Goal: Check status: Check status

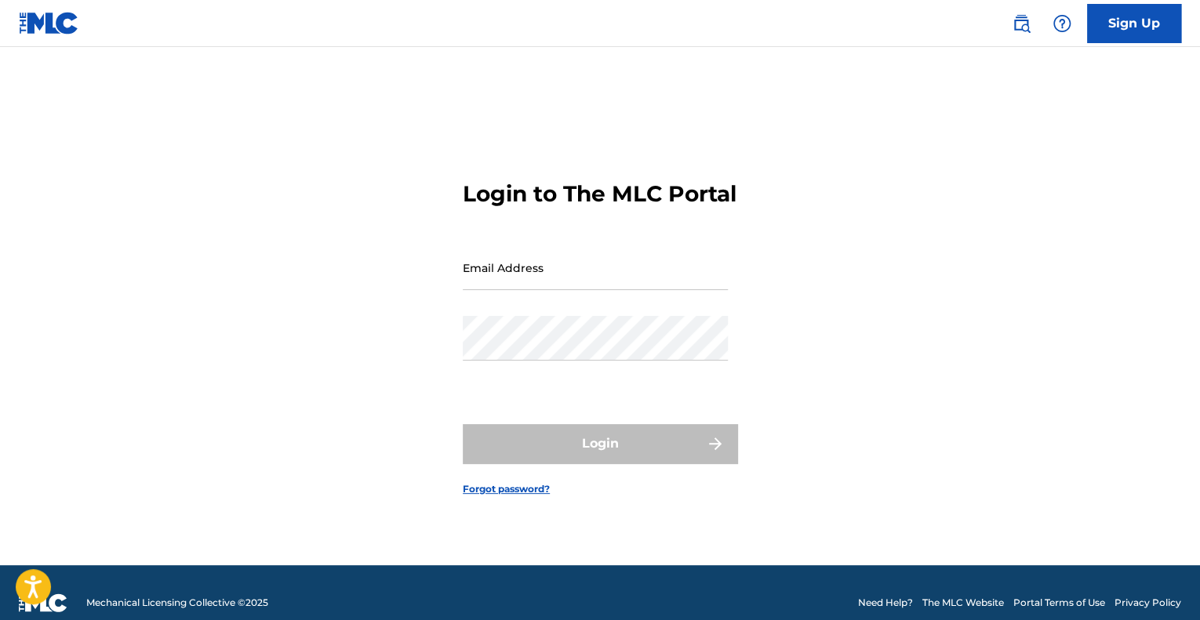
click at [624, 289] on input "Email Address" at bounding box center [595, 267] width 265 height 45
type input "[EMAIL_ADDRESS][PERSON_NAME][DOMAIN_NAME]"
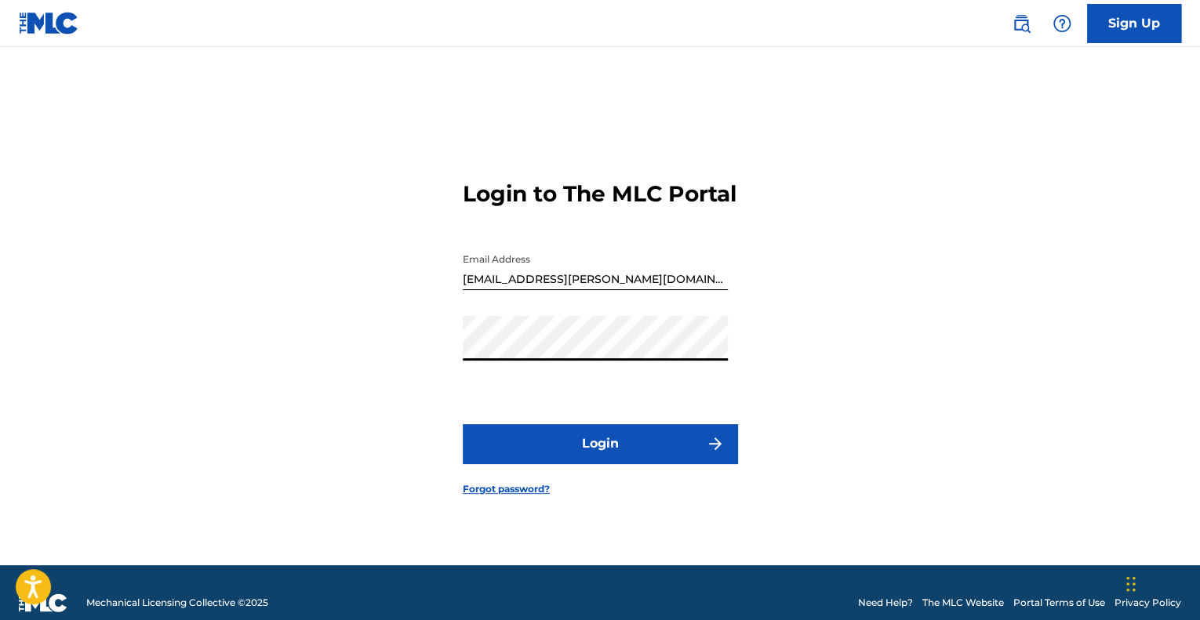
click at [632, 463] on button "Login" at bounding box center [600, 443] width 274 height 39
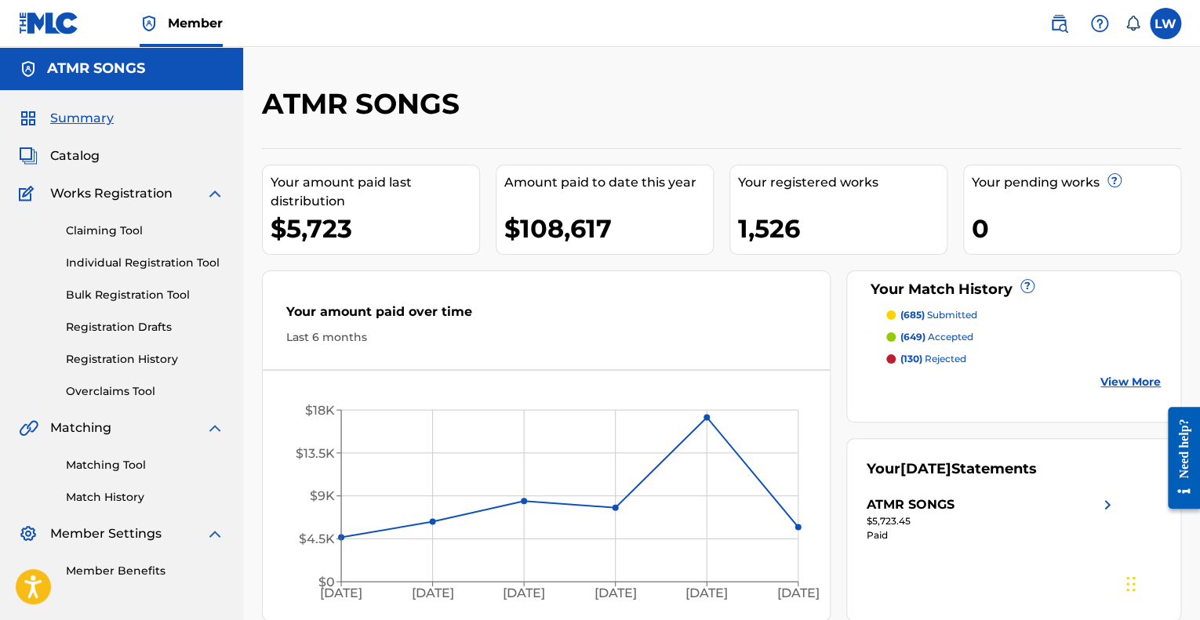
click at [935, 314] on p "(685) submitted" at bounding box center [938, 315] width 77 height 14
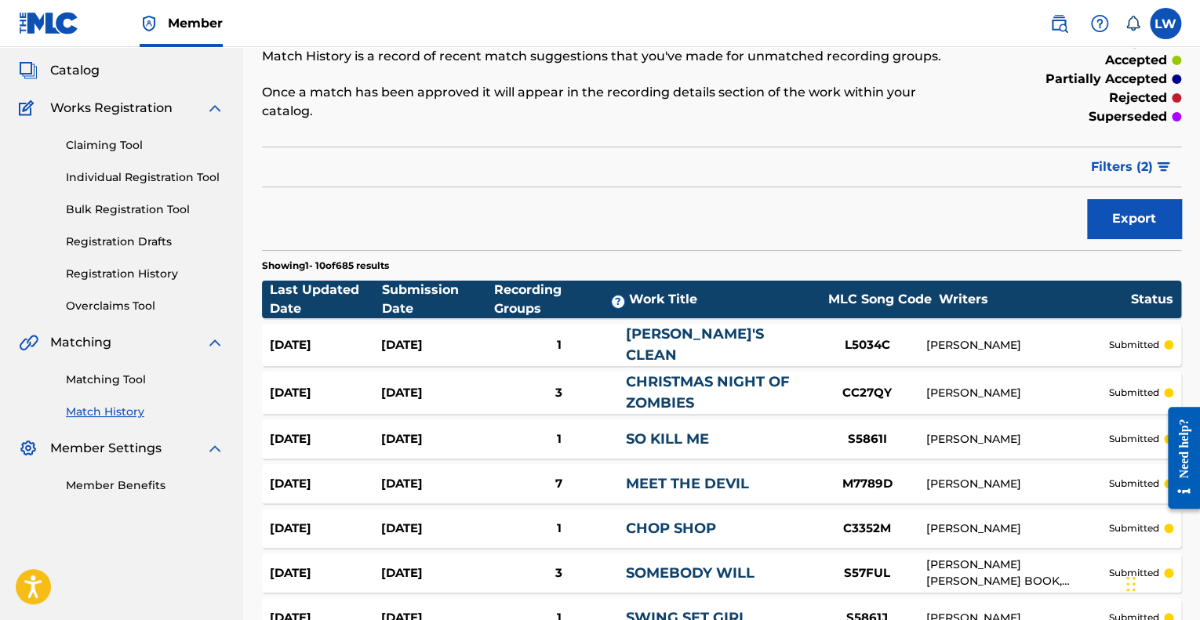
scroll to position [60, 0]
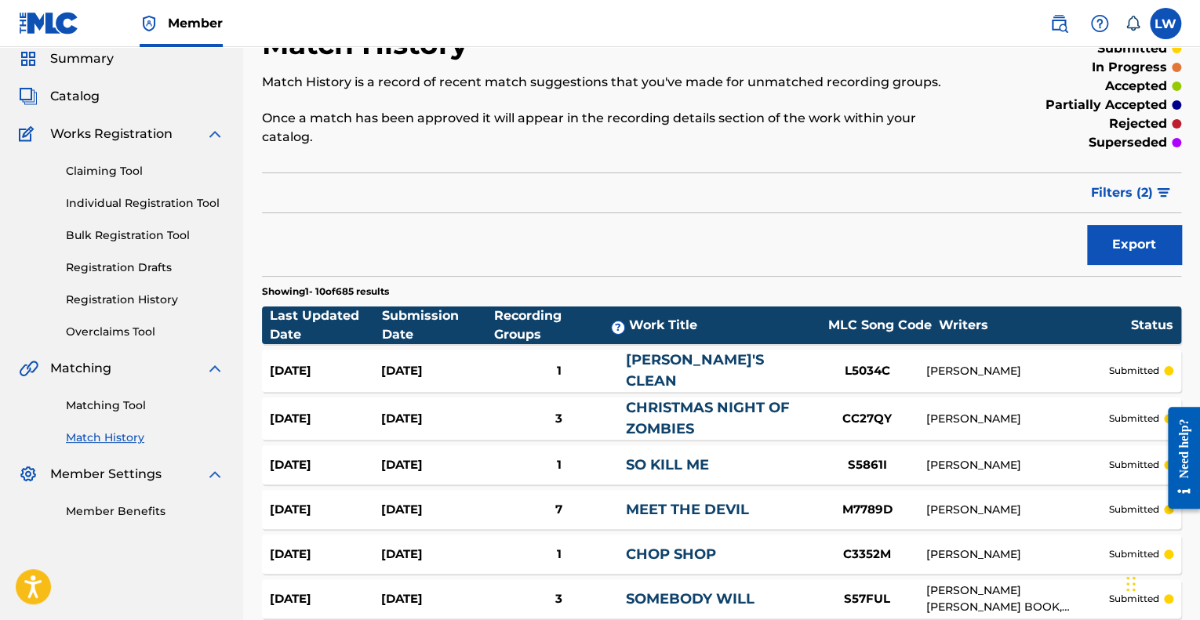
click at [1096, 234] on button "Export" at bounding box center [1134, 244] width 94 height 39
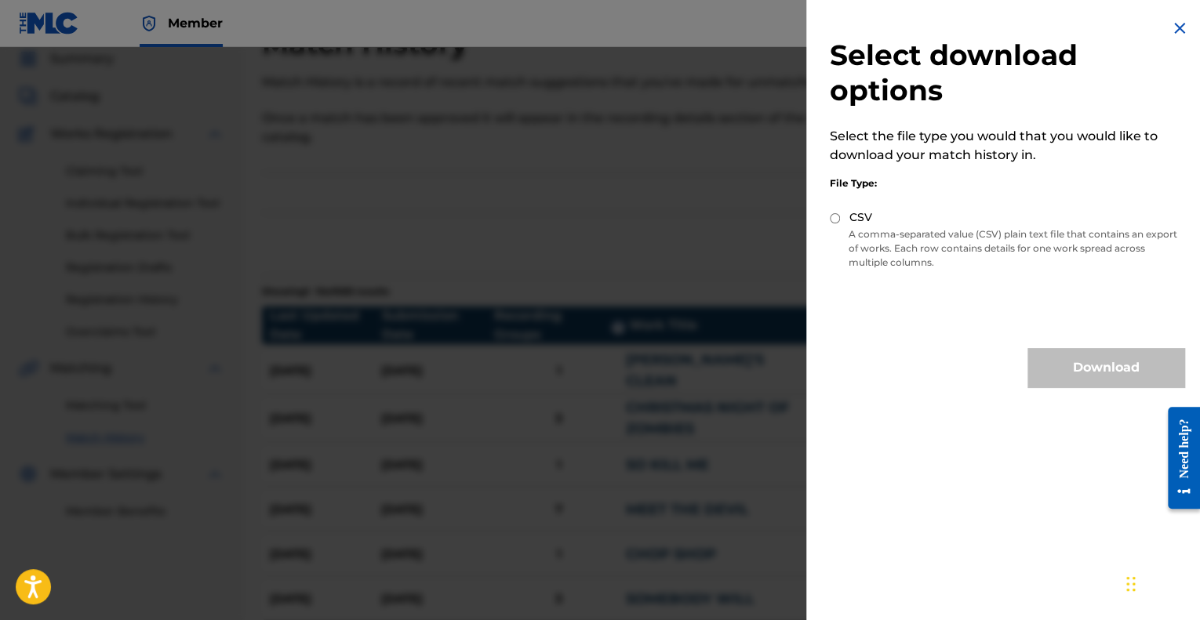
click at [1171, 26] on img at bounding box center [1179, 28] width 19 height 19
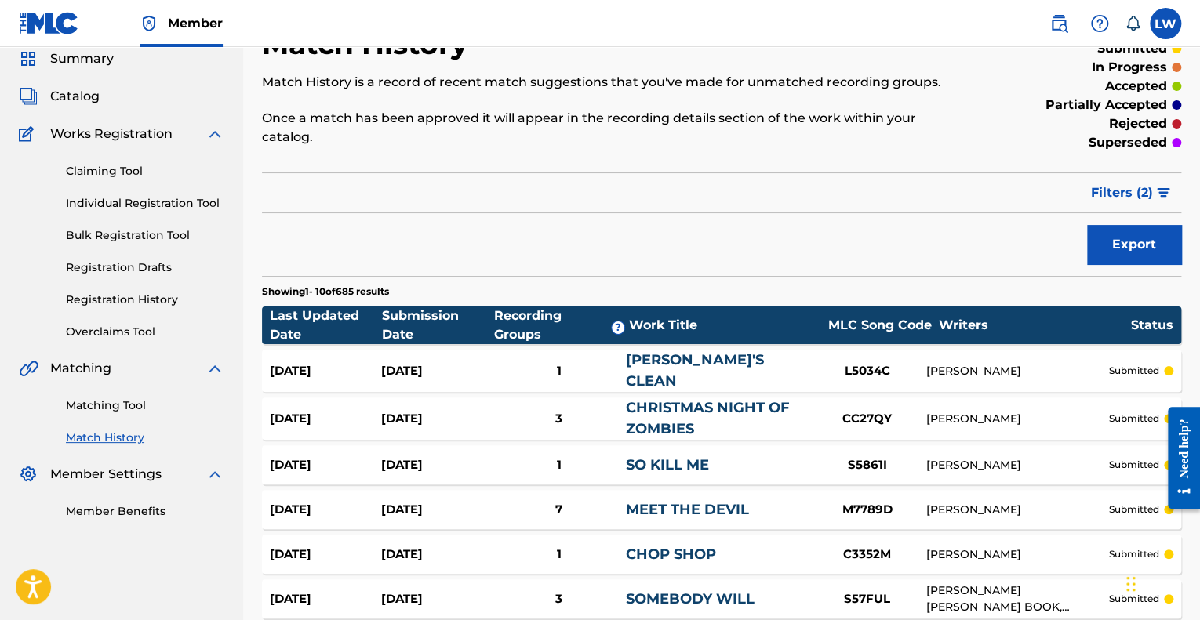
click at [1142, 183] on span "Filters ( 2 )" at bounding box center [1122, 192] width 62 height 19
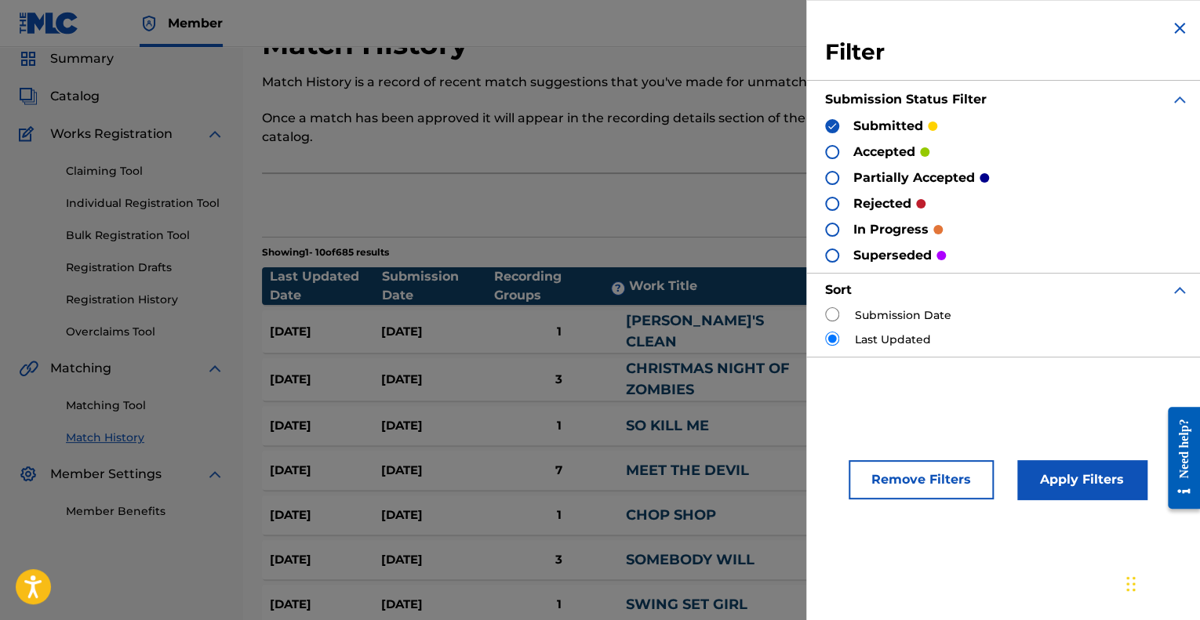
click at [935, 319] on label "Submission Date" at bounding box center [903, 315] width 96 height 16
click at [826, 310] on input "radio" at bounding box center [832, 314] width 14 height 14
radio input "true"
click at [1087, 479] on button "Apply Filters" at bounding box center [1081, 479] width 129 height 39
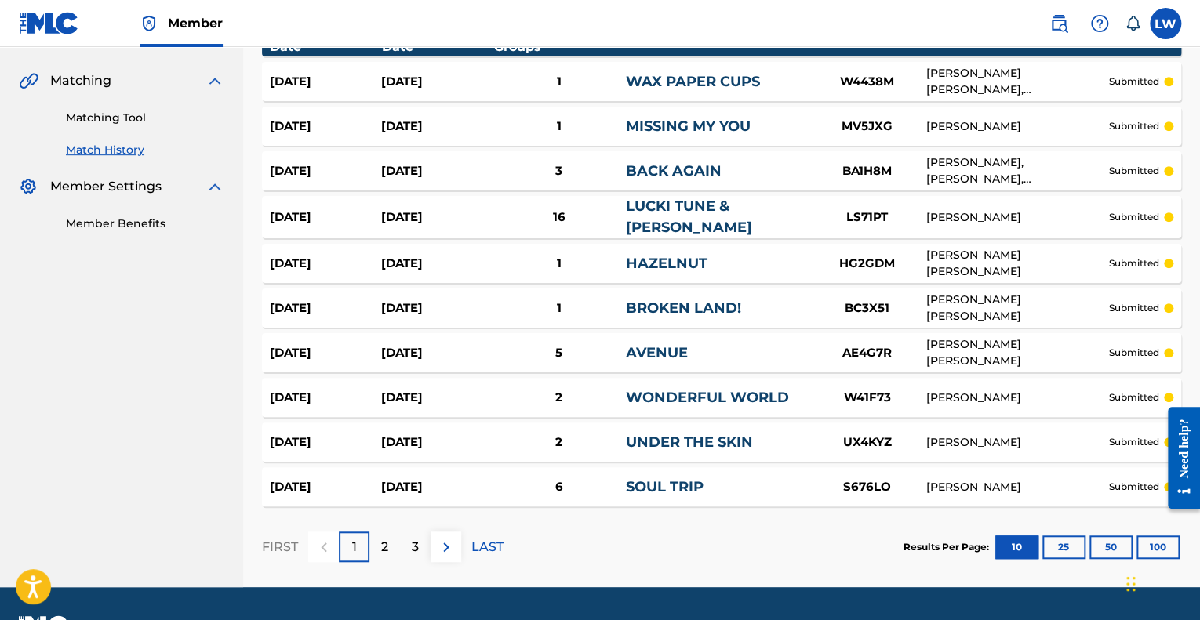
scroll to position [367, 0]
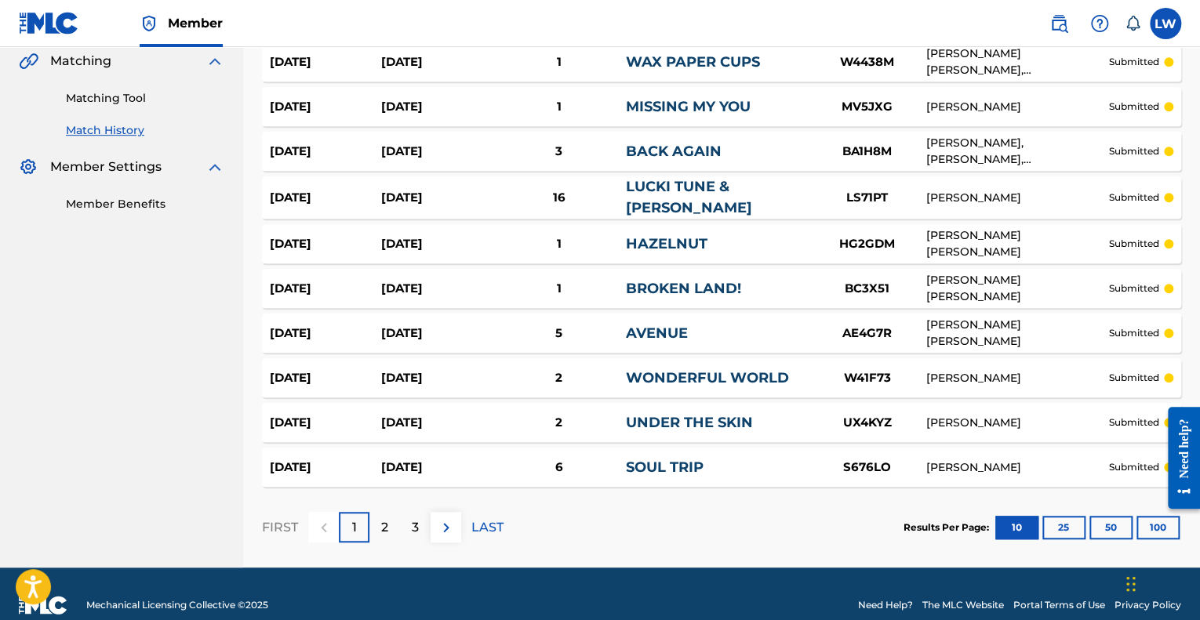
click at [477, 518] on p "LAST" at bounding box center [487, 527] width 32 height 19
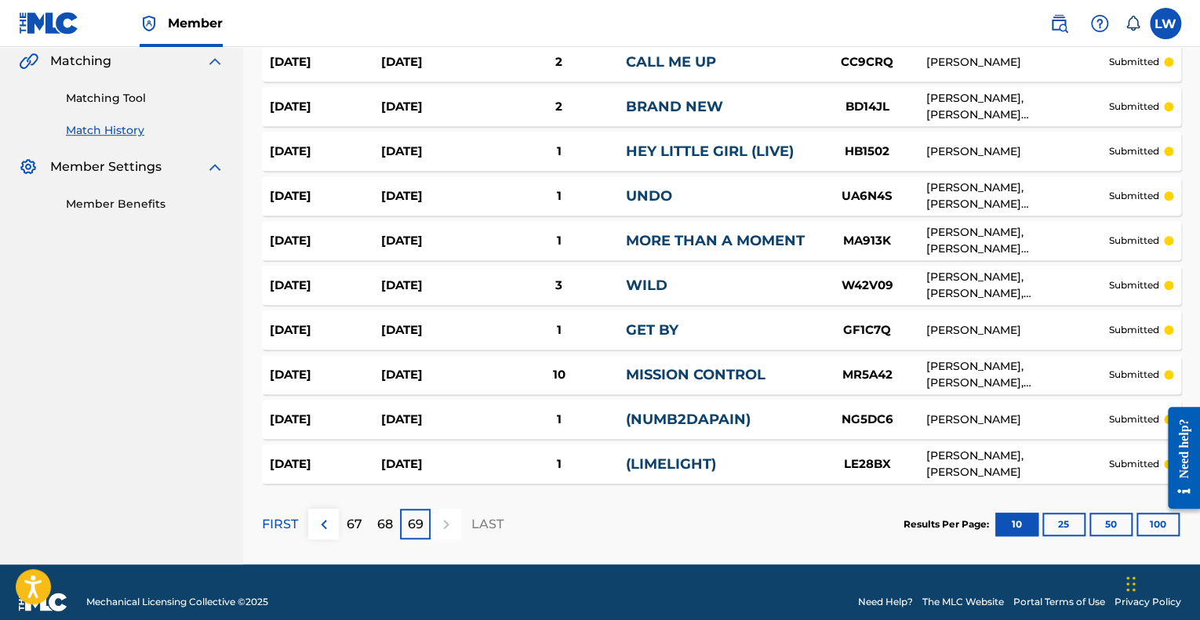
click at [1148, 513] on button "100" at bounding box center [1157, 525] width 43 height 24
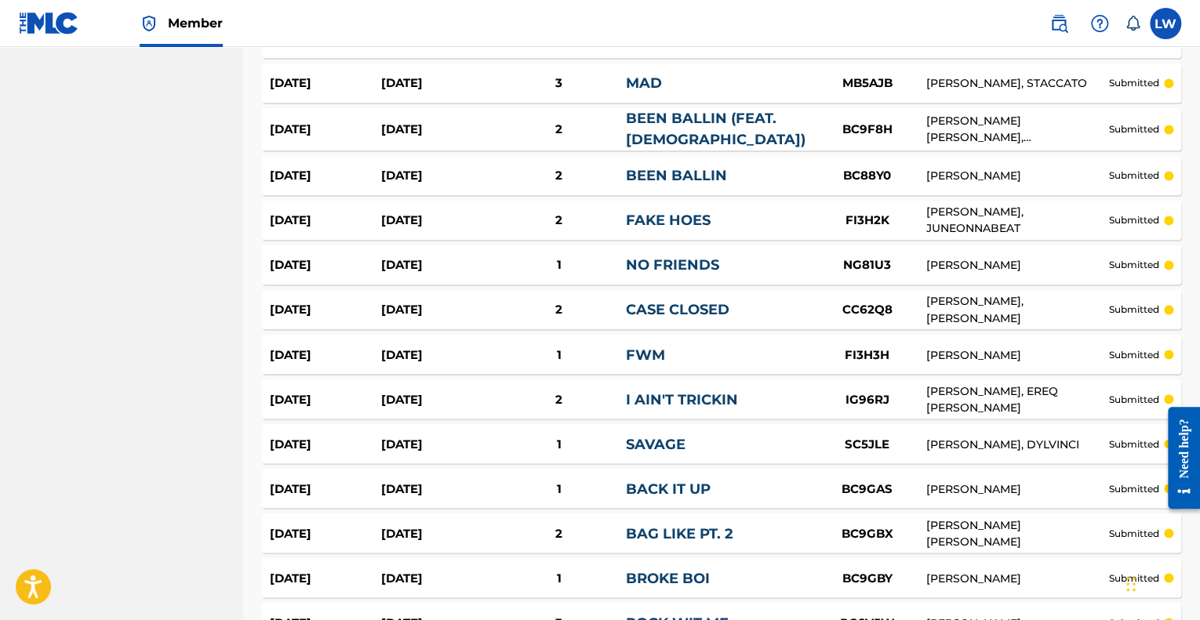
scroll to position [4417, 0]
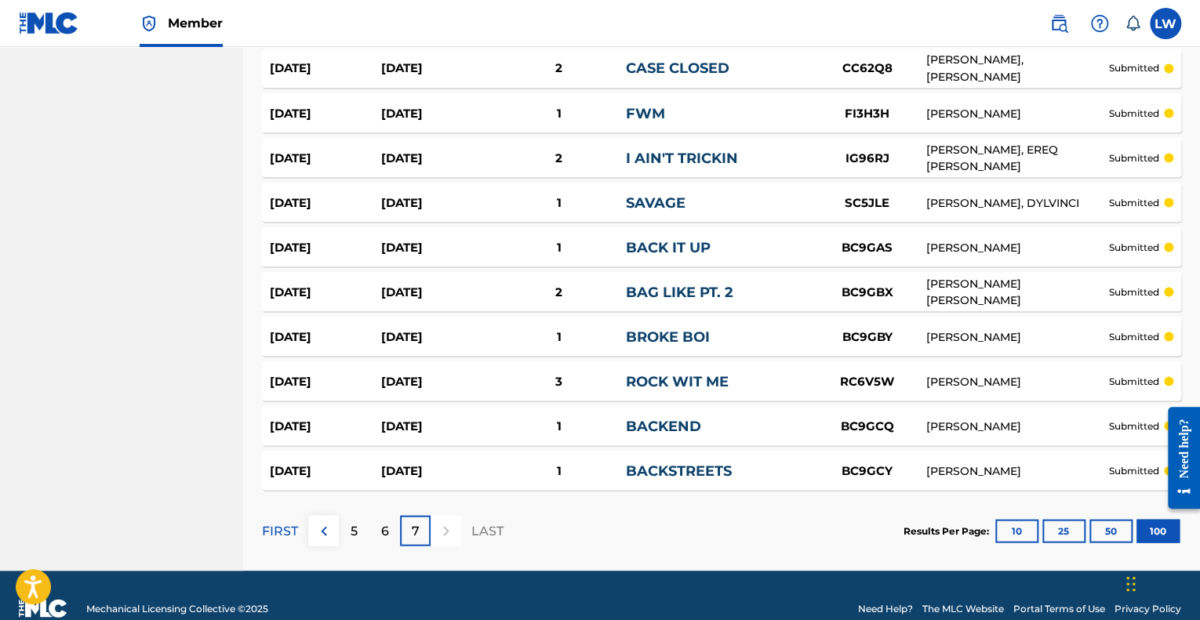
click at [390, 515] on div "6" at bounding box center [384, 530] width 31 height 31
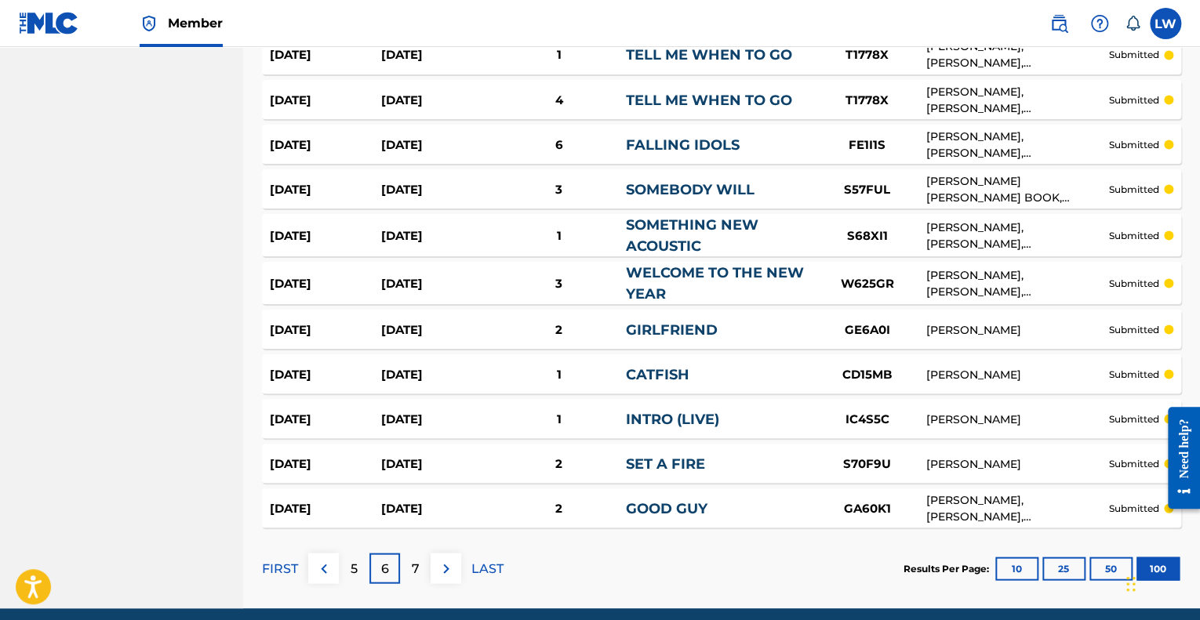
click at [496, 559] on p "LAST" at bounding box center [487, 568] width 32 height 19
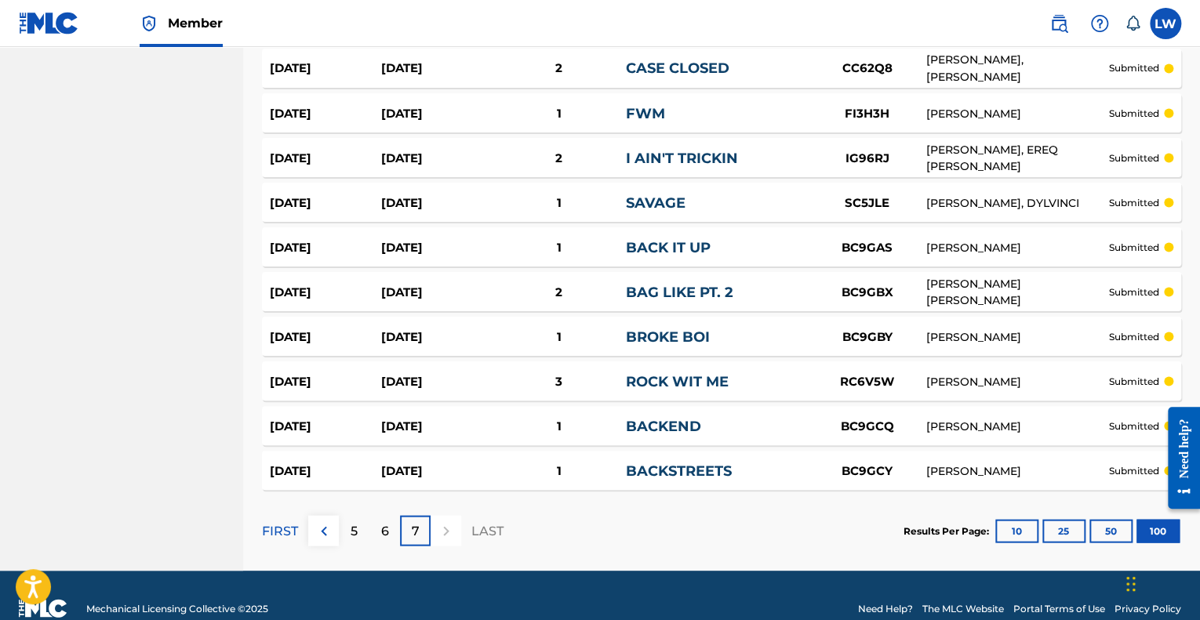
click at [289, 521] on p "FIRST" at bounding box center [280, 530] width 36 height 19
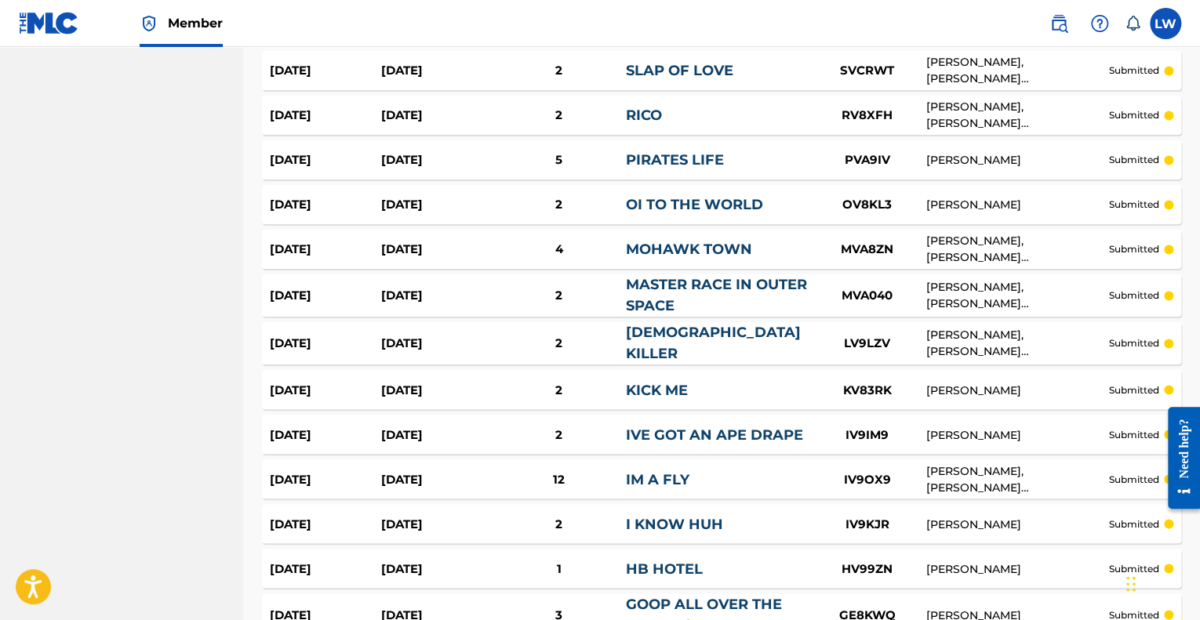
scroll to position [4391, 0]
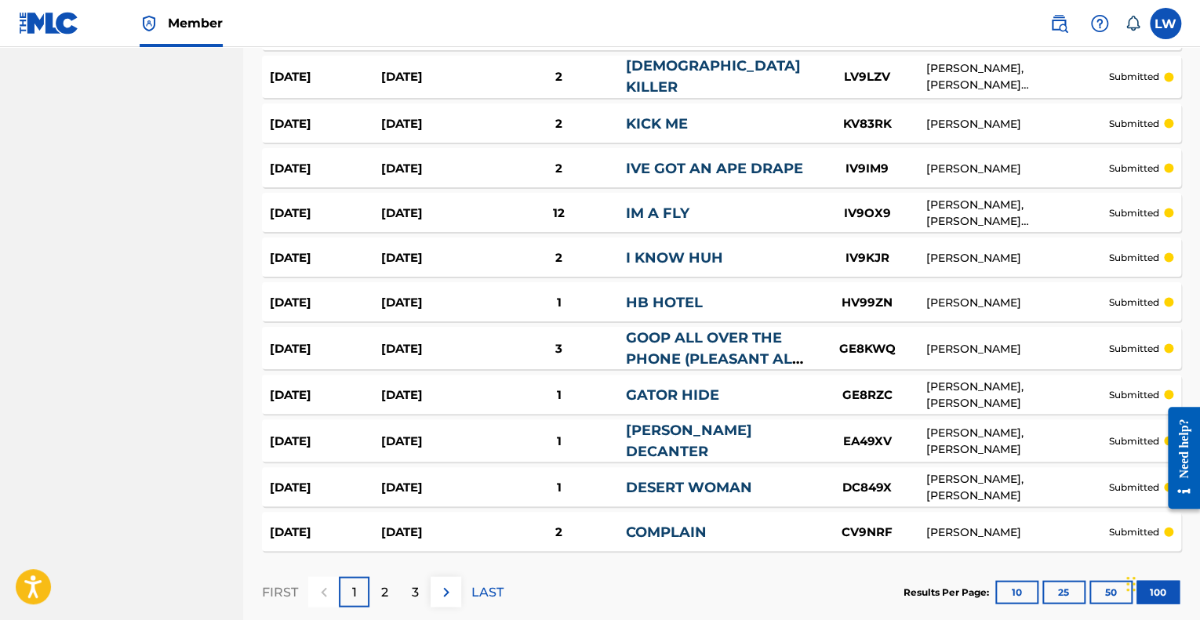
click at [494, 583] on p "LAST" at bounding box center [487, 592] width 32 height 19
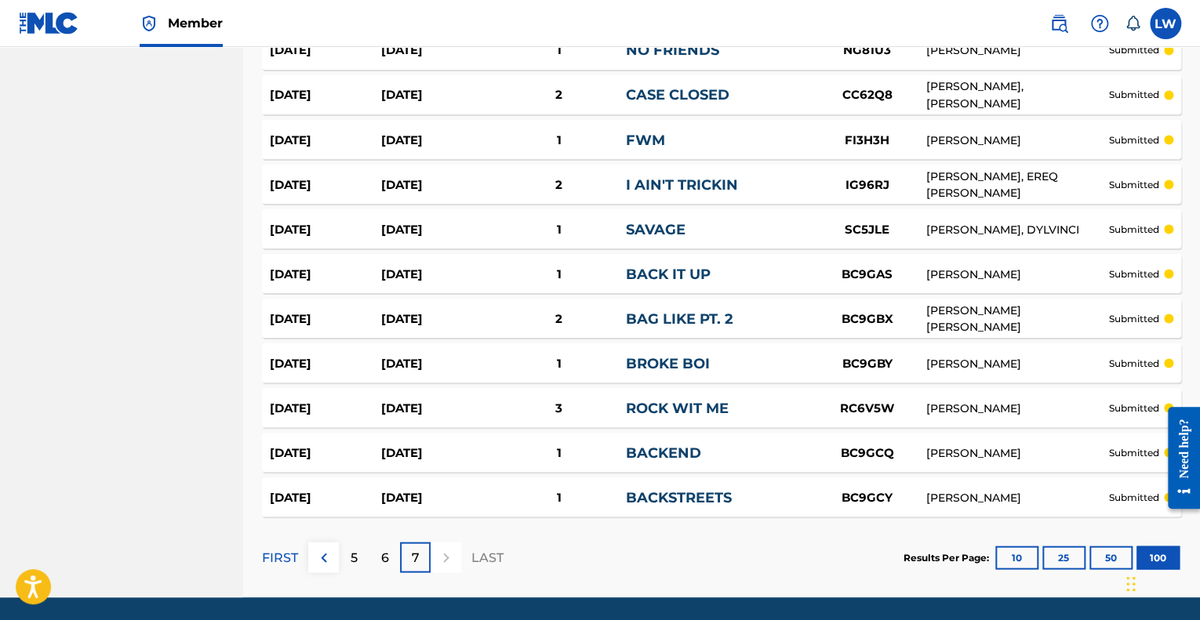
click at [358, 542] on div "5" at bounding box center [354, 557] width 31 height 31
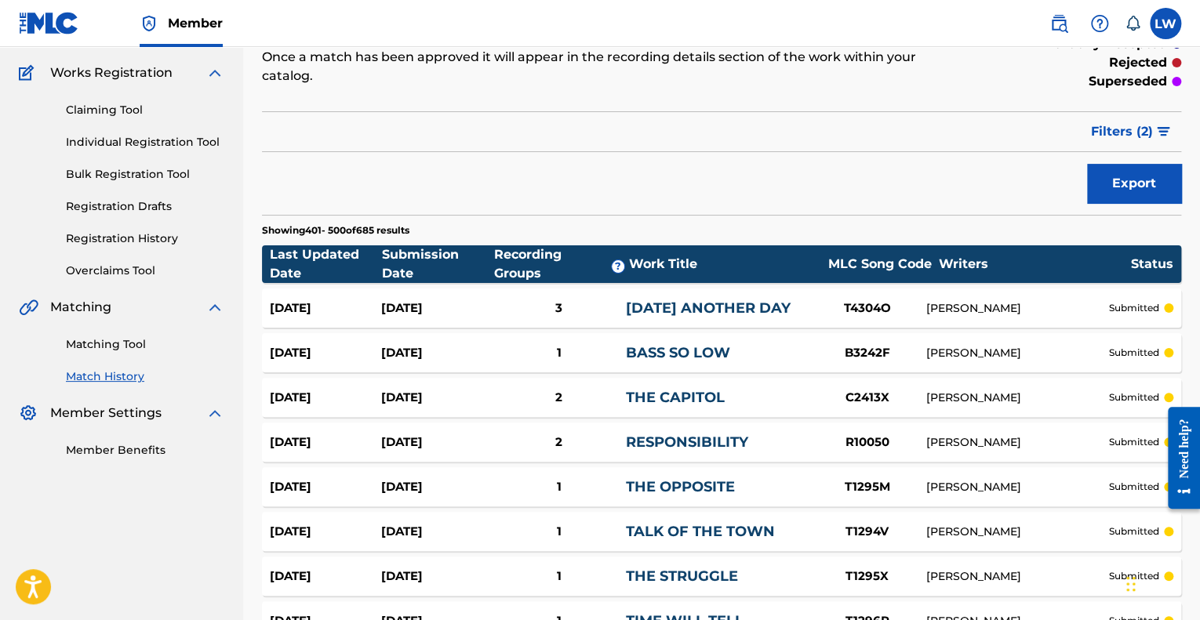
scroll to position [0, 0]
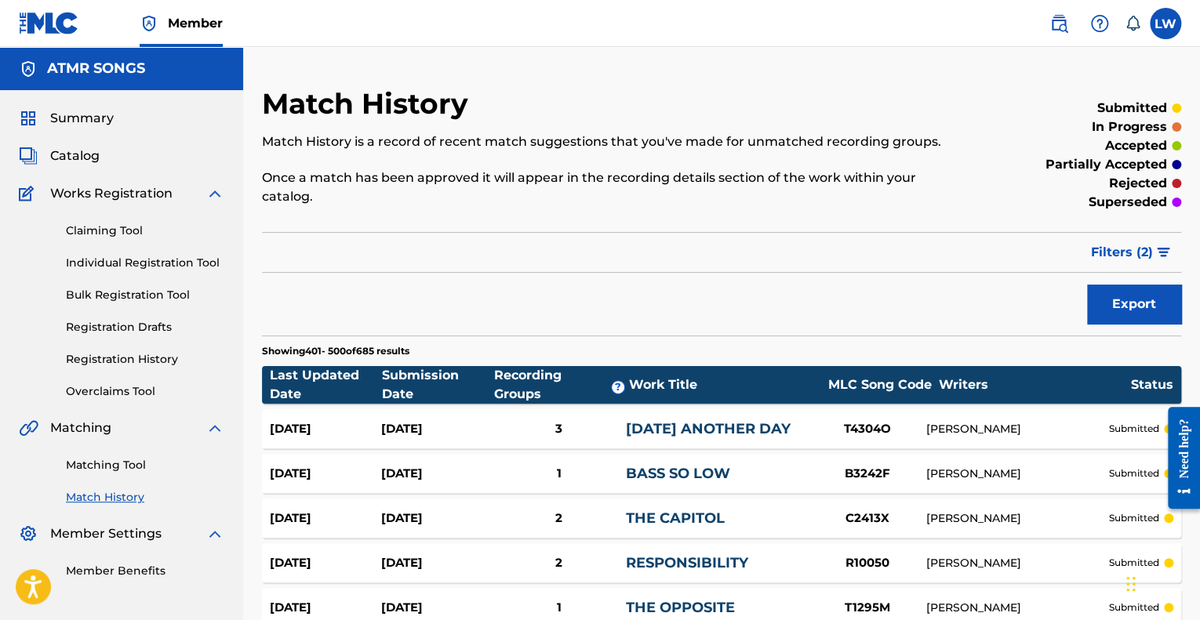
click at [121, 498] on link "Match History" at bounding box center [145, 497] width 158 height 16
click at [1137, 243] on span "Filters ( 2 )" at bounding box center [1122, 252] width 62 height 19
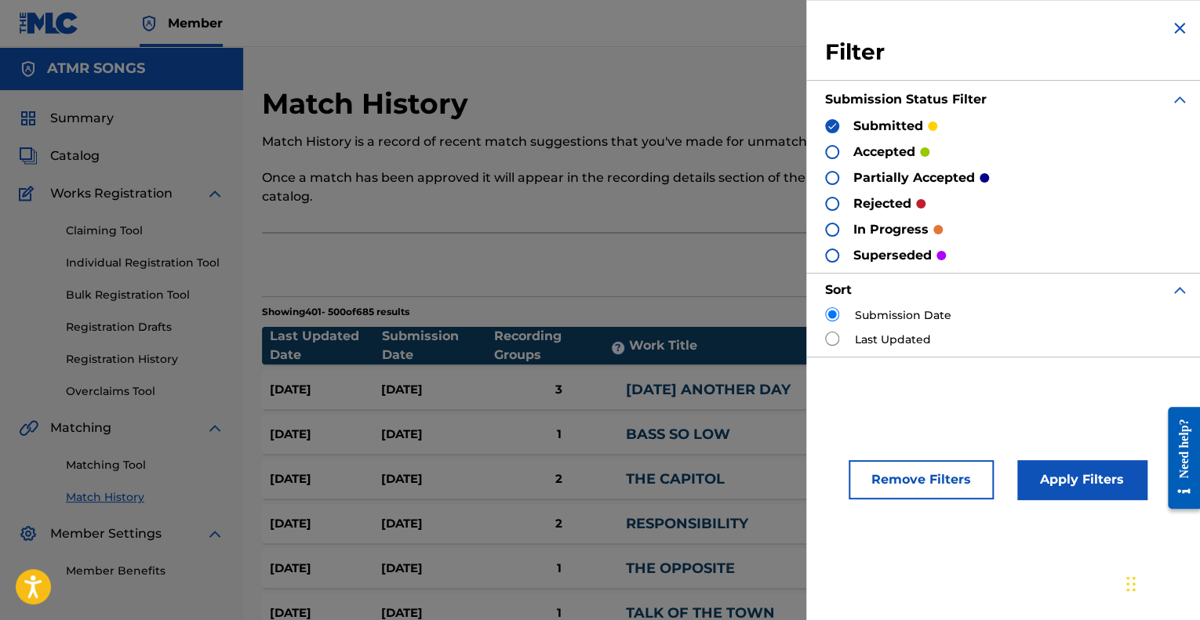
click at [886, 128] on p "submitted" at bounding box center [888, 126] width 70 height 19
click at [830, 123] on img at bounding box center [831, 126] width 11 height 11
click at [829, 228] on div at bounding box center [832, 230] width 14 height 14
click at [1035, 471] on button "Apply Filters" at bounding box center [1081, 479] width 129 height 39
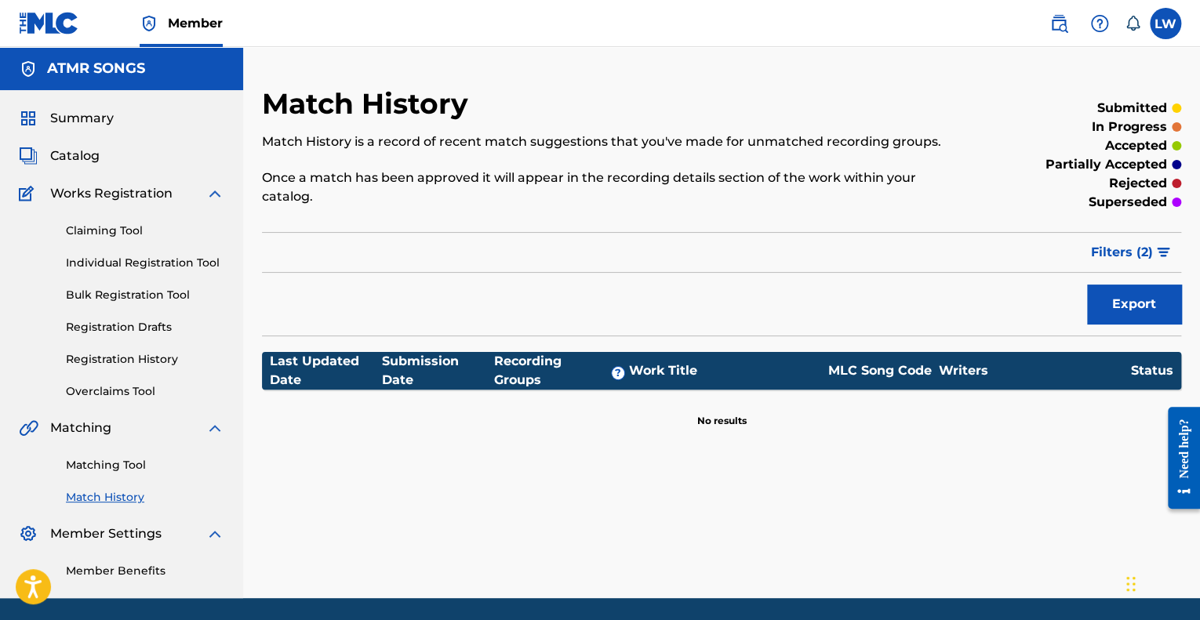
click at [1089, 233] on button "Filters ( 2 )" at bounding box center [1131, 252] width 100 height 39
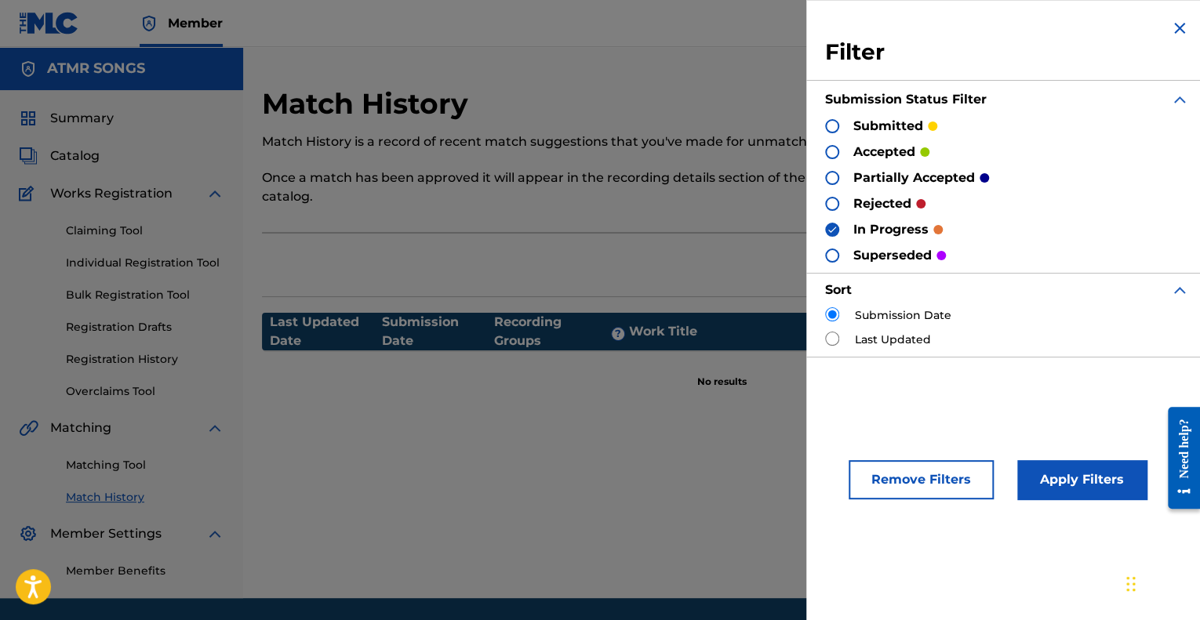
click at [831, 228] on img at bounding box center [831, 229] width 11 height 11
click at [87, 79] on div "ATMR SONGS" at bounding box center [121, 68] width 243 height 43
click at [92, 68] on h5 "ATMR SONGS" at bounding box center [96, 69] width 98 height 18
drag, startPoint x: 465, startPoint y: 82, endPoint x: 548, endPoint y: 80, distance: 83.1
click at [1176, 29] on img at bounding box center [1179, 28] width 19 height 19
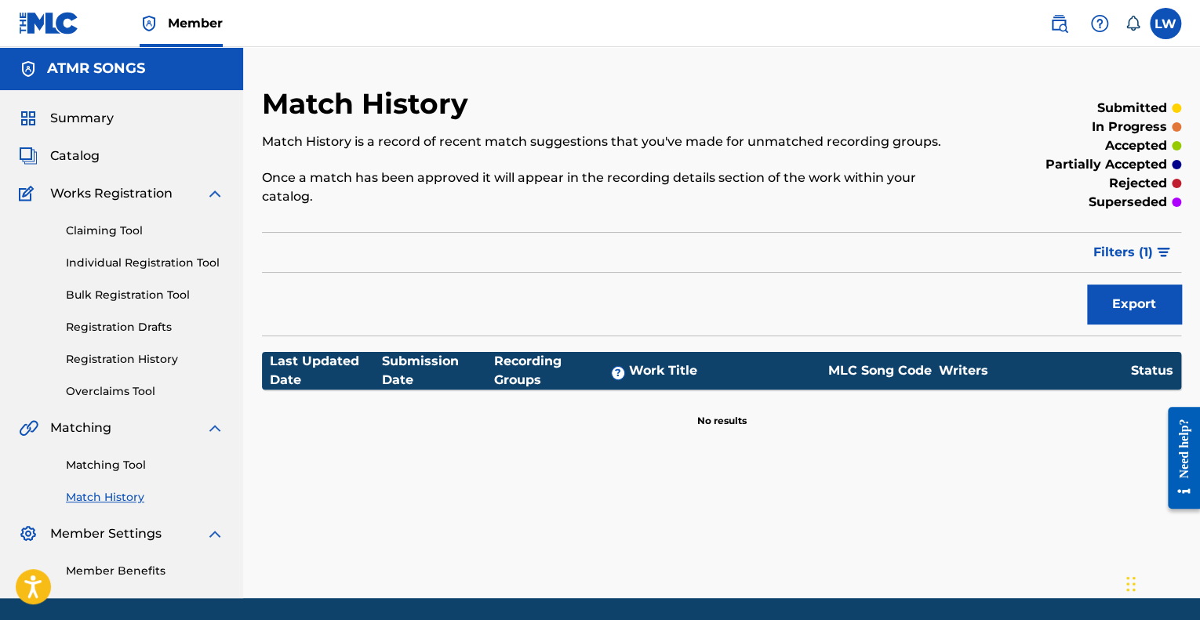
click at [121, 78] on div "ATMR SONGS" at bounding box center [121, 68] width 243 height 43
click at [98, 118] on span "Summary" at bounding box center [82, 118] width 64 height 19
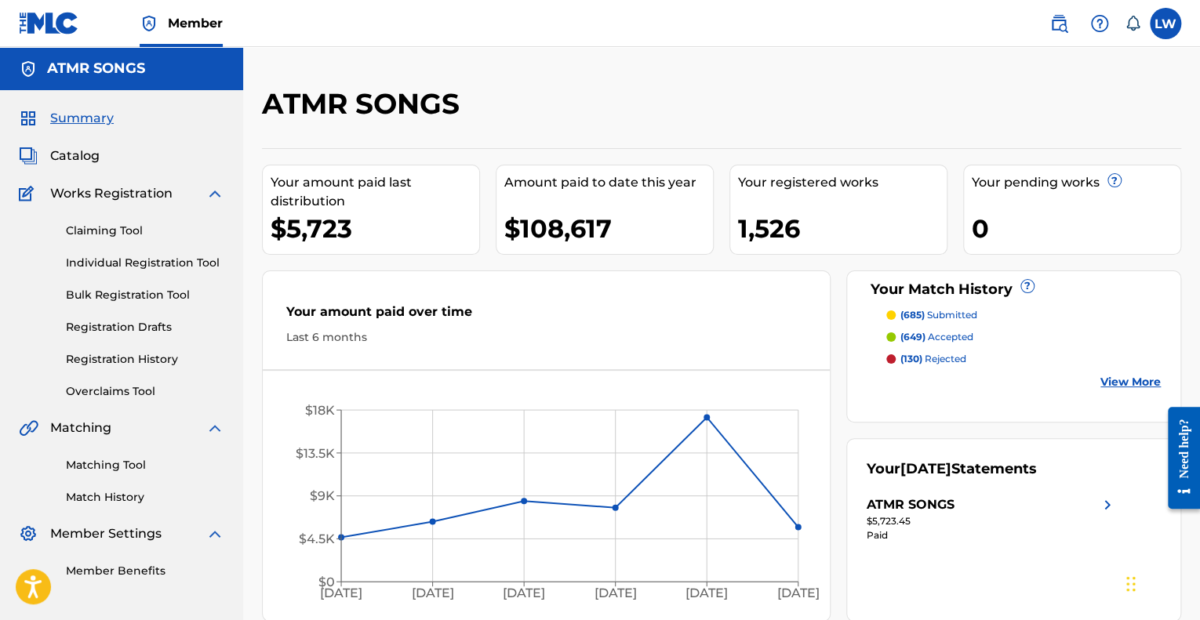
click at [797, 241] on div "1,526" at bounding box center [842, 228] width 209 height 35
click at [75, 162] on span "Catalog" at bounding box center [74, 156] width 49 height 19
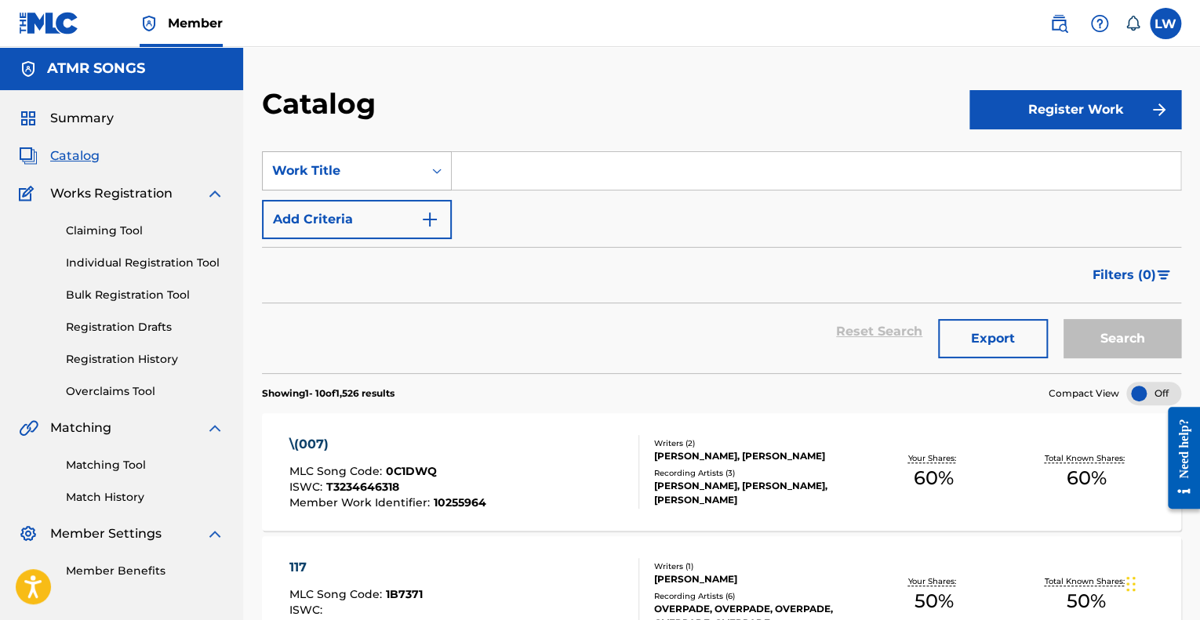
click at [395, 173] on div "Work Title" at bounding box center [342, 171] width 141 height 19
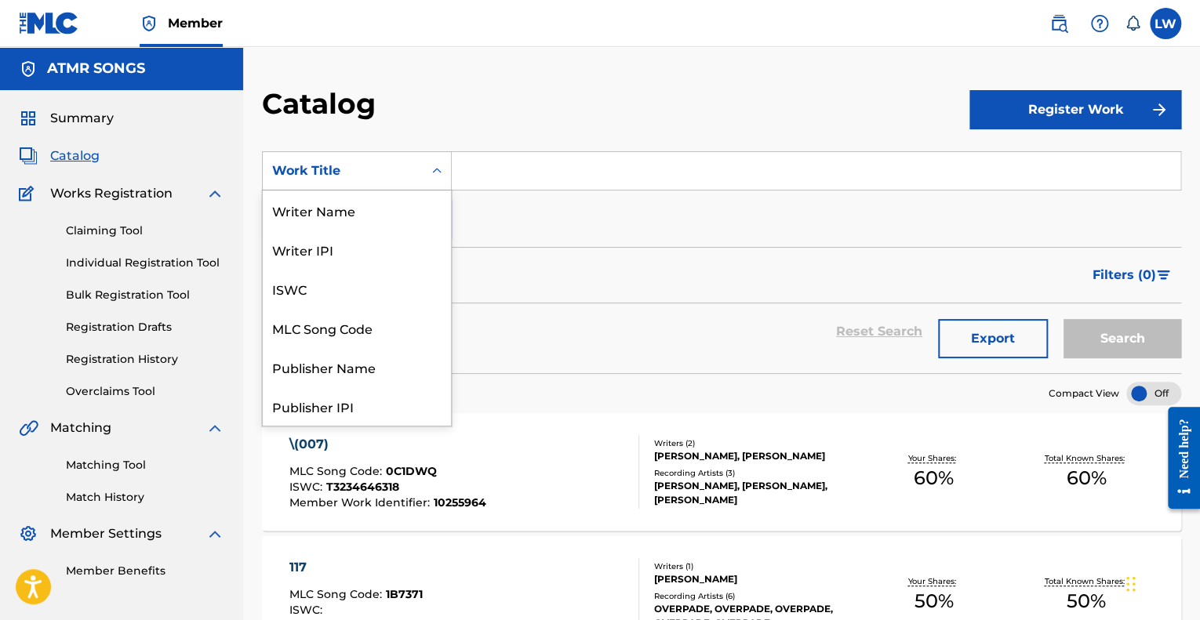
scroll to position [235, 0]
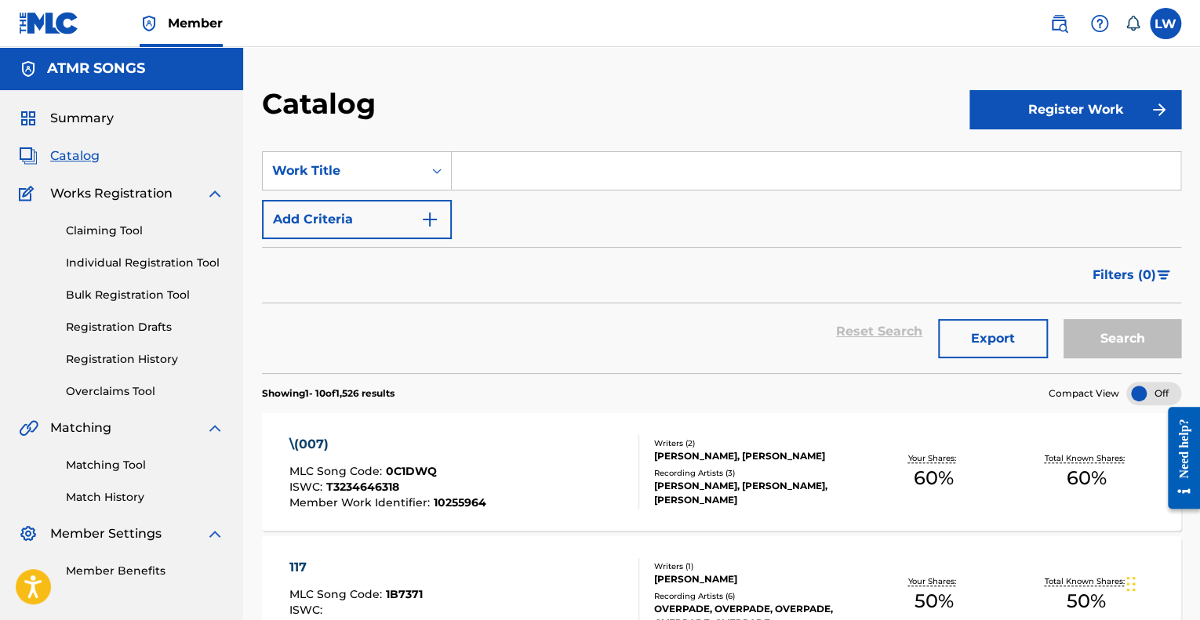
click at [536, 272] on div "Filters ( 0 )" at bounding box center [721, 275] width 919 height 56
click at [392, 221] on button "Add Criteria" at bounding box center [357, 219] width 190 height 39
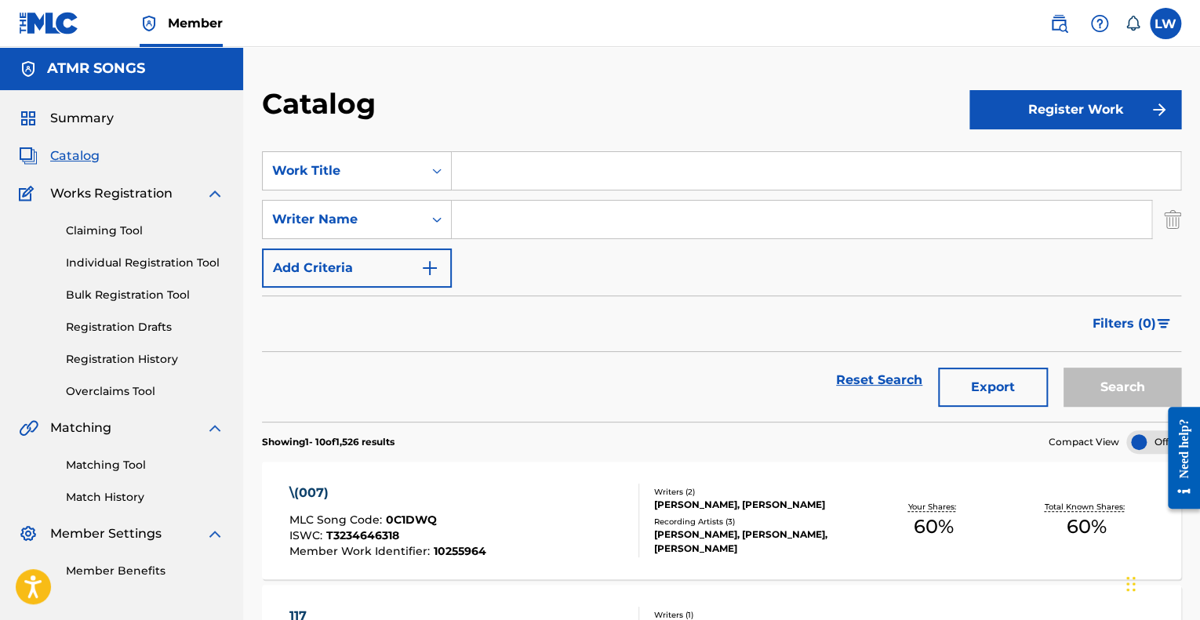
click at [559, 223] on input "Search Form" at bounding box center [801, 220] width 699 height 38
type input "[PERSON_NAME]"
click at [1063, 368] on button "Search" at bounding box center [1122, 387] width 118 height 39
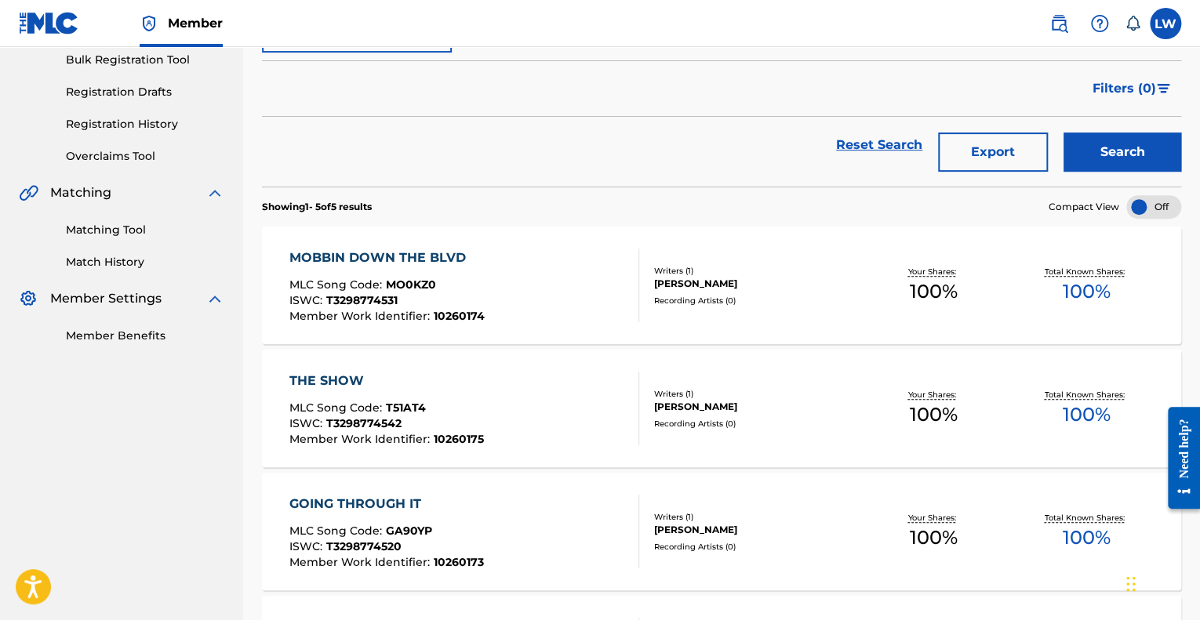
click at [526, 295] on div "MOBBIN DOWN THE BLVD MLC Song Code : MO0KZ0 ISWC : T3298774531 Member Work Iden…" at bounding box center [463, 286] width 349 height 74
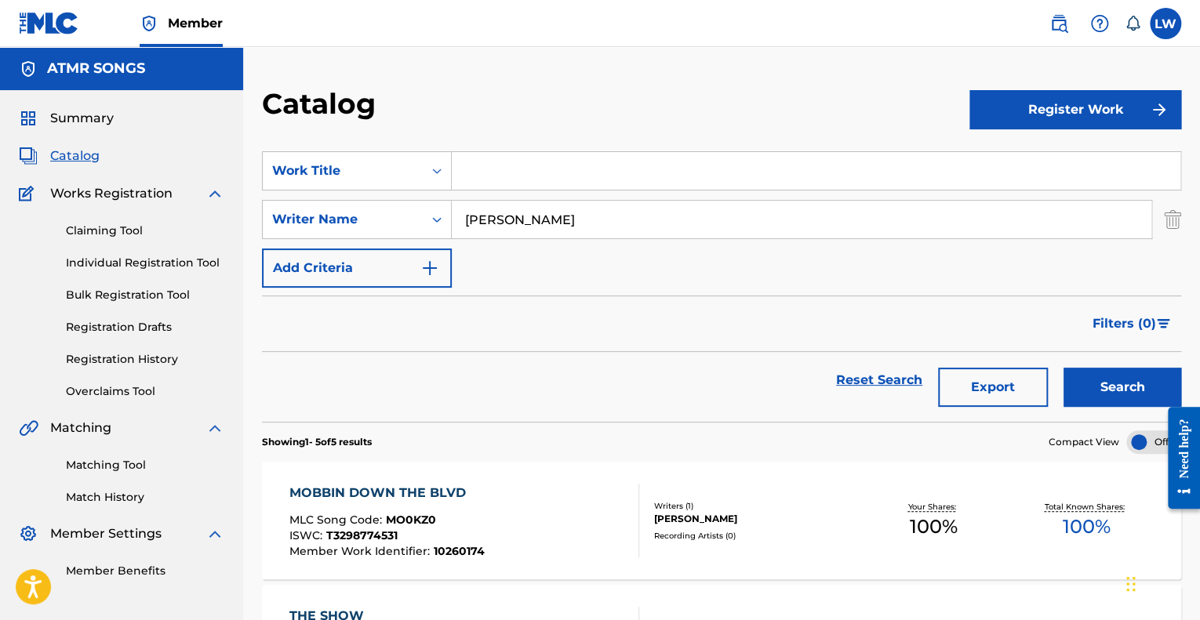
click at [132, 389] on link "Overclaims Tool" at bounding box center [145, 391] width 158 height 16
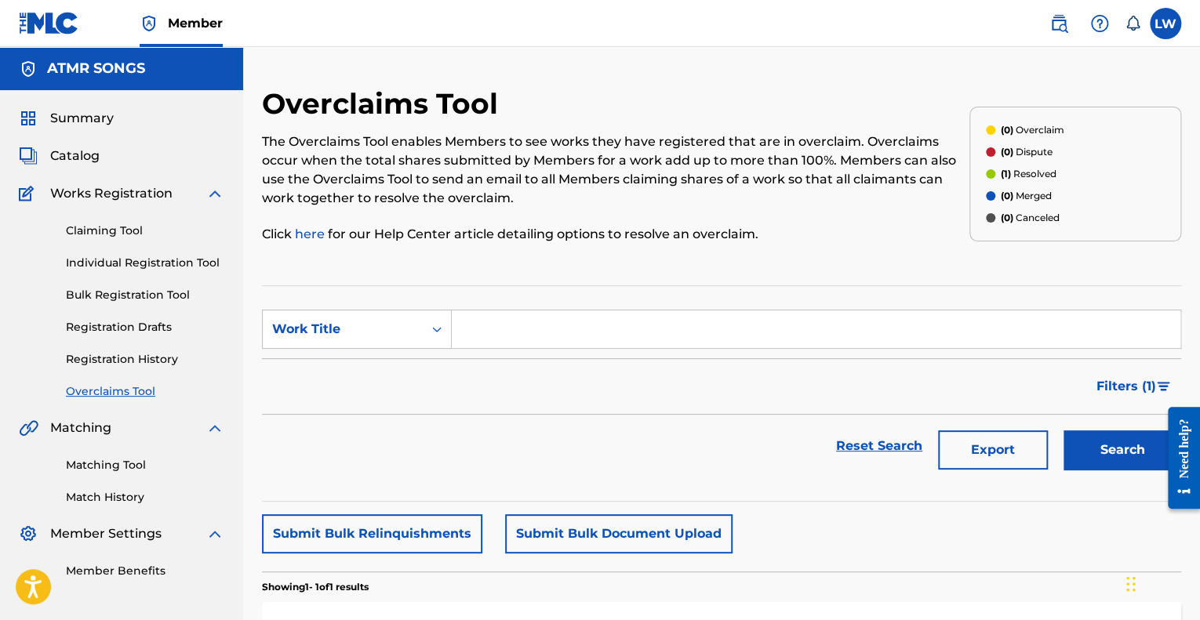
click at [138, 362] on link "Registration History" at bounding box center [145, 359] width 158 height 16
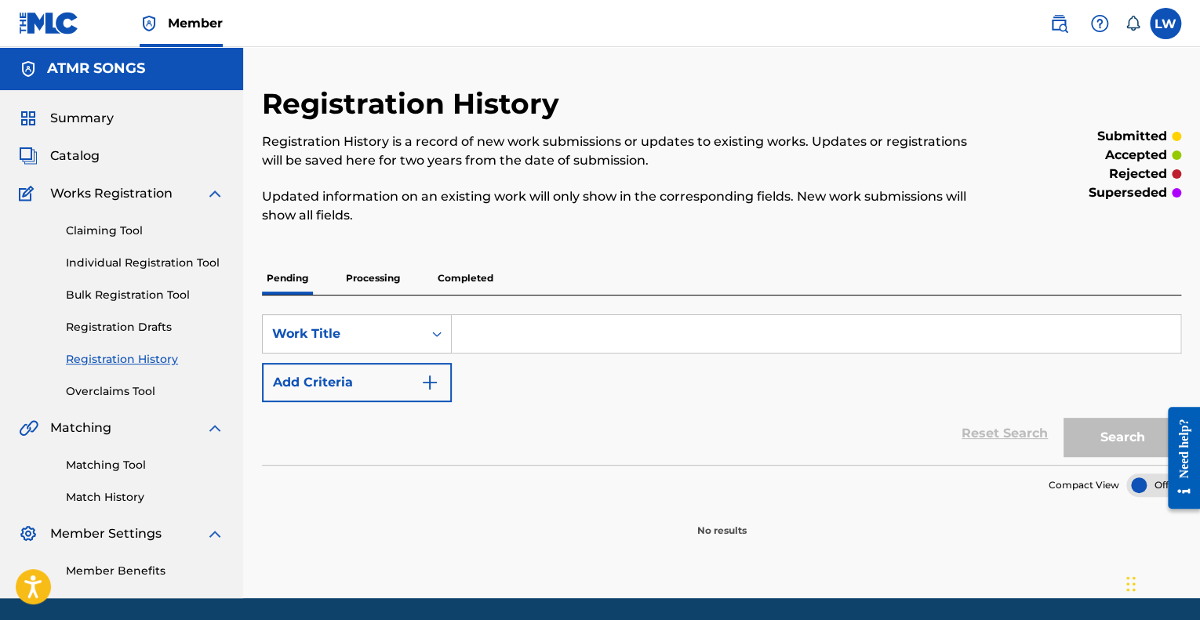
click at [396, 281] on p "Processing" at bounding box center [373, 278] width 64 height 33
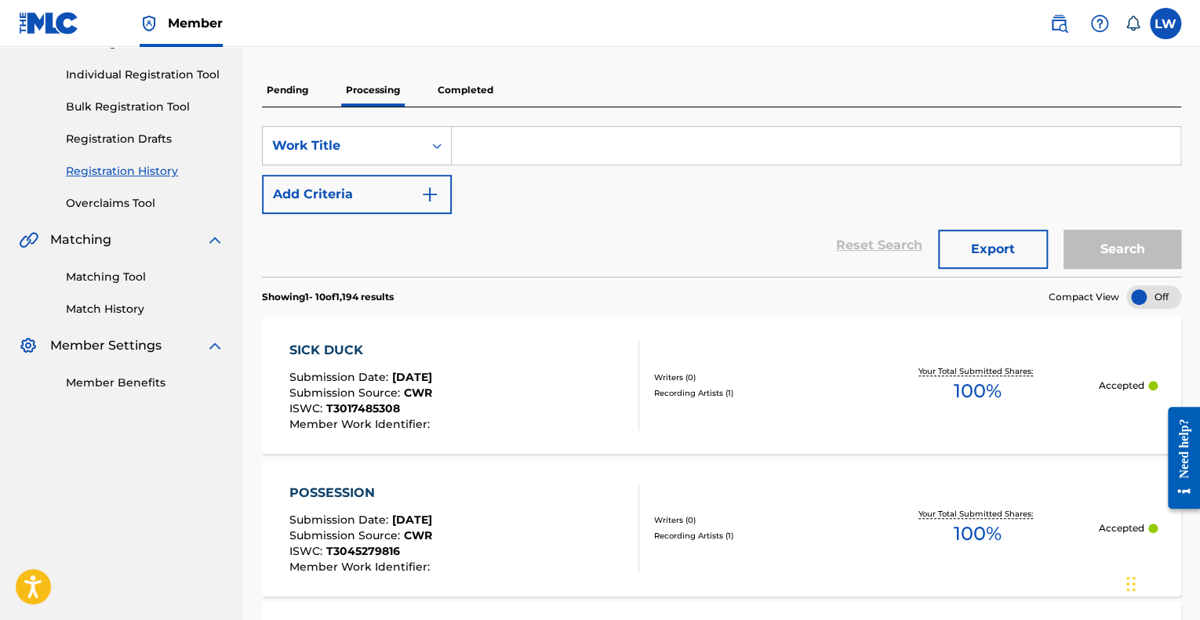
scroll to position [314, 0]
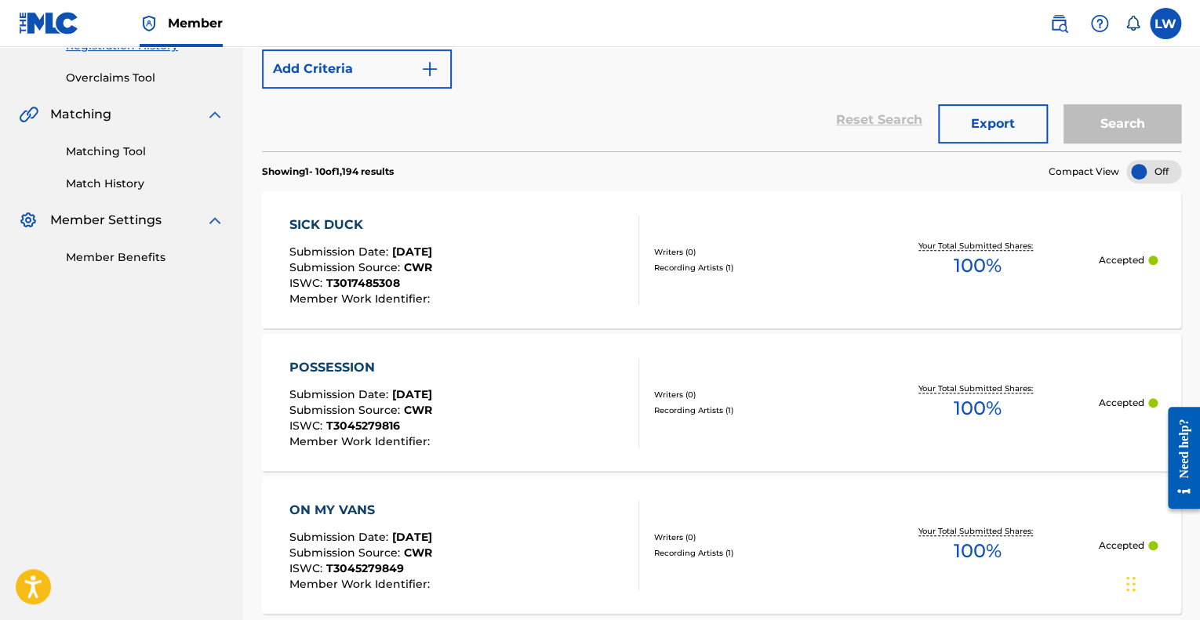
click at [1165, 169] on div at bounding box center [1153, 172] width 55 height 24
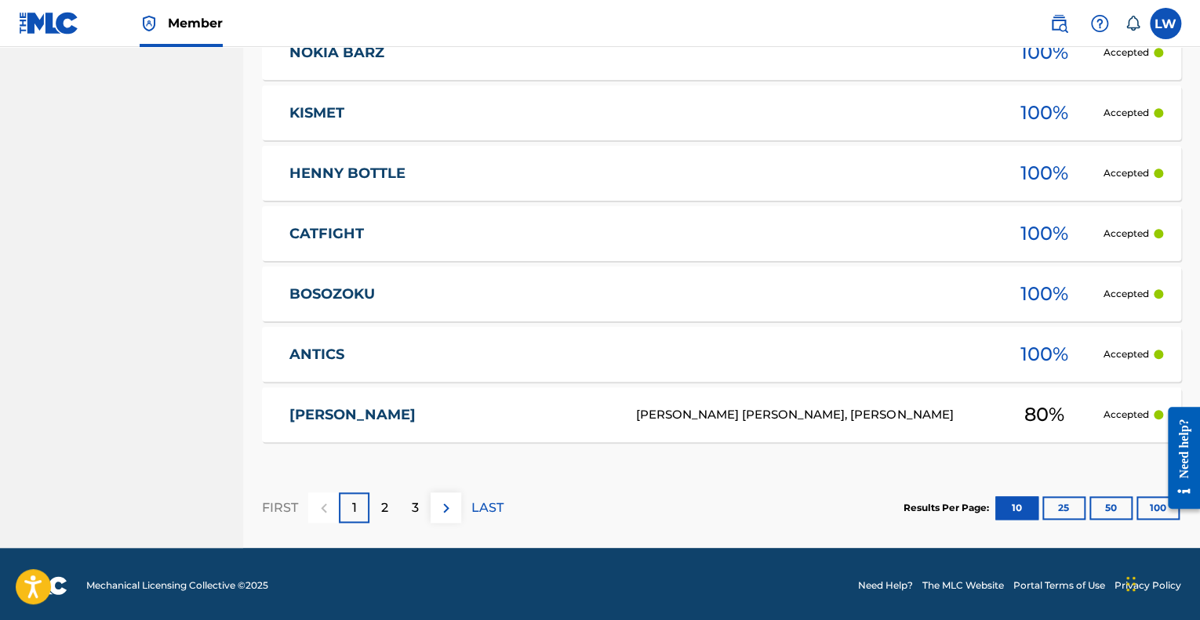
scroll to position [692, 0]
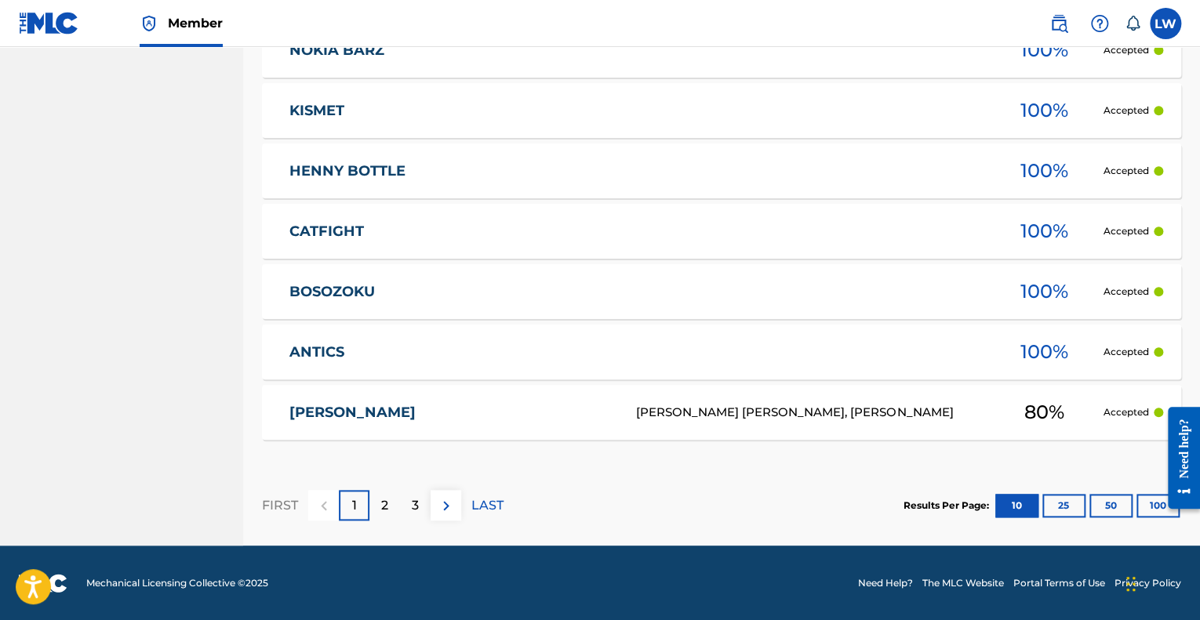
click at [1154, 510] on button "100" at bounding box center [1157, 506] width 43 height 24
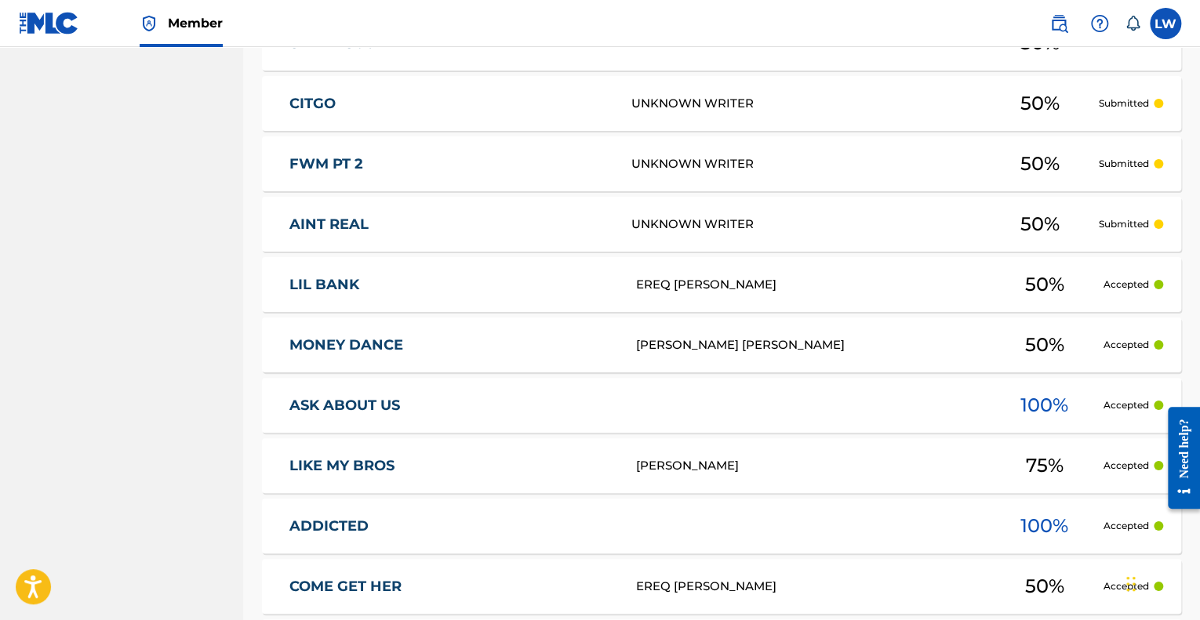
scroll to position [6126, 0]
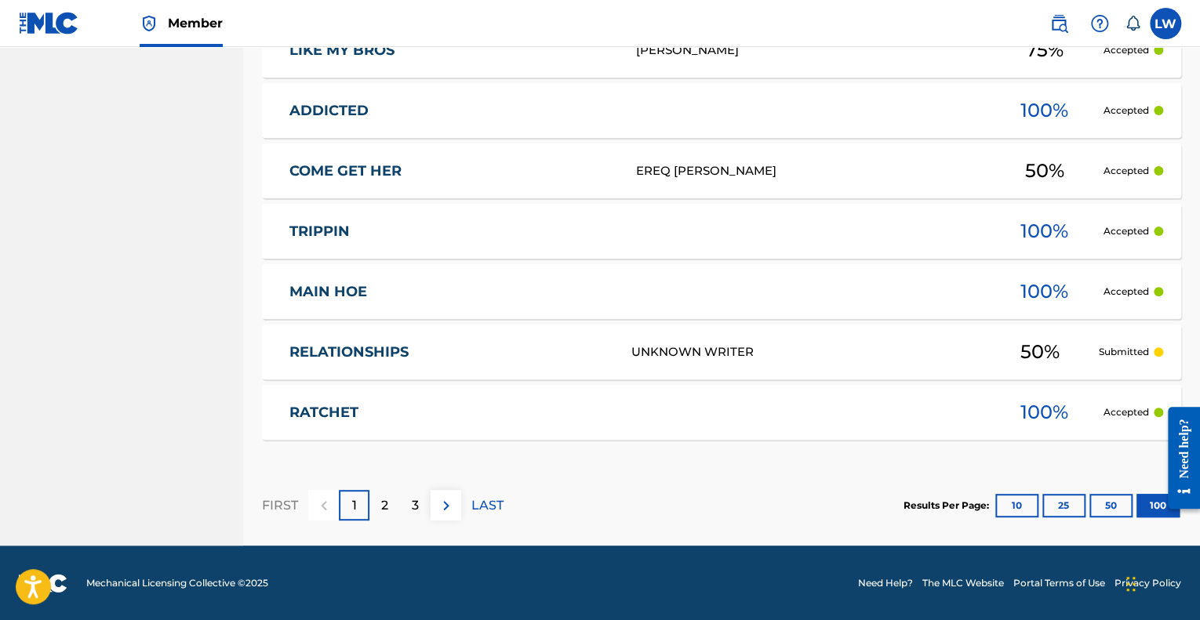
click at [439, 505] on img at bounding box center [446, 505] width 19 height 19
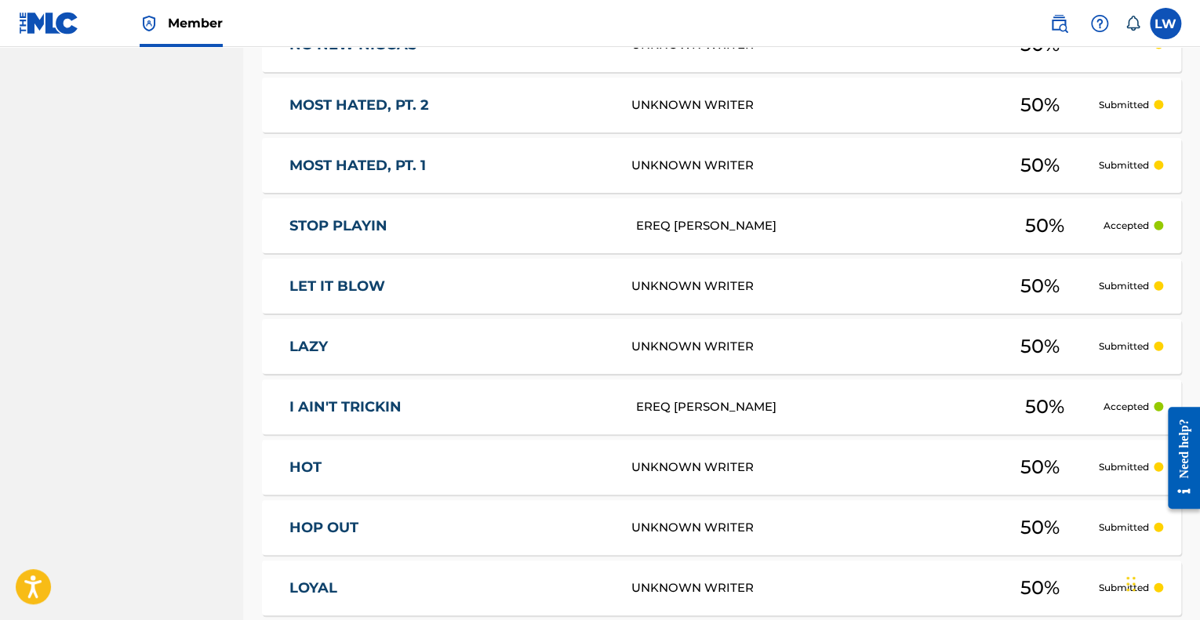
scroll to position [1657, 0]
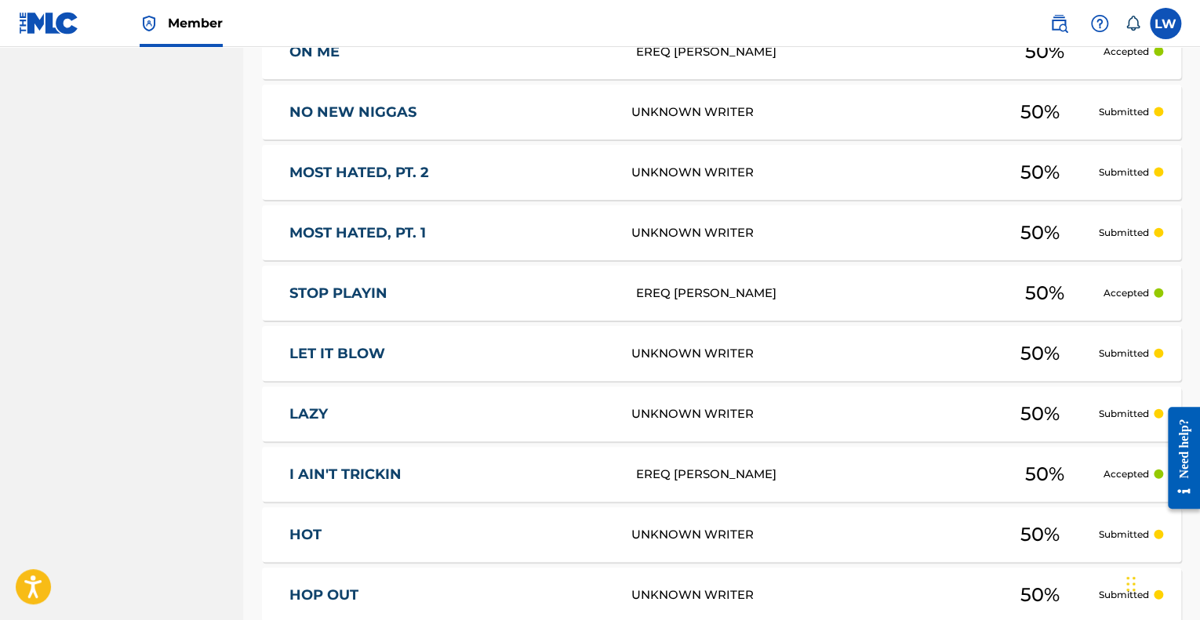
click at [456, 109] on link "NO NEW NIGGAS" at bounding box center [449, 112] width 321 height 18
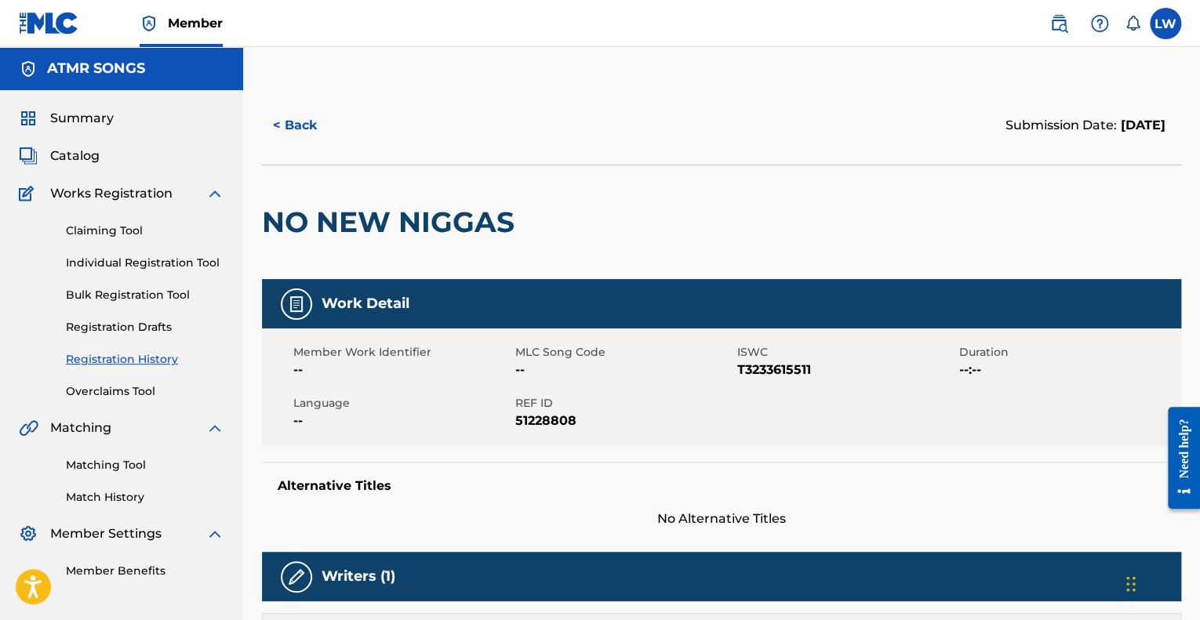
drag, startPoint x: 1084, startPoint y: 209, endPoint x: 1057, endPoint y: 209, distance: 26.7
click at [1084, 209] on div "NO NEW NIGGAS" at bounding box center [721, 222] width 919 height 114
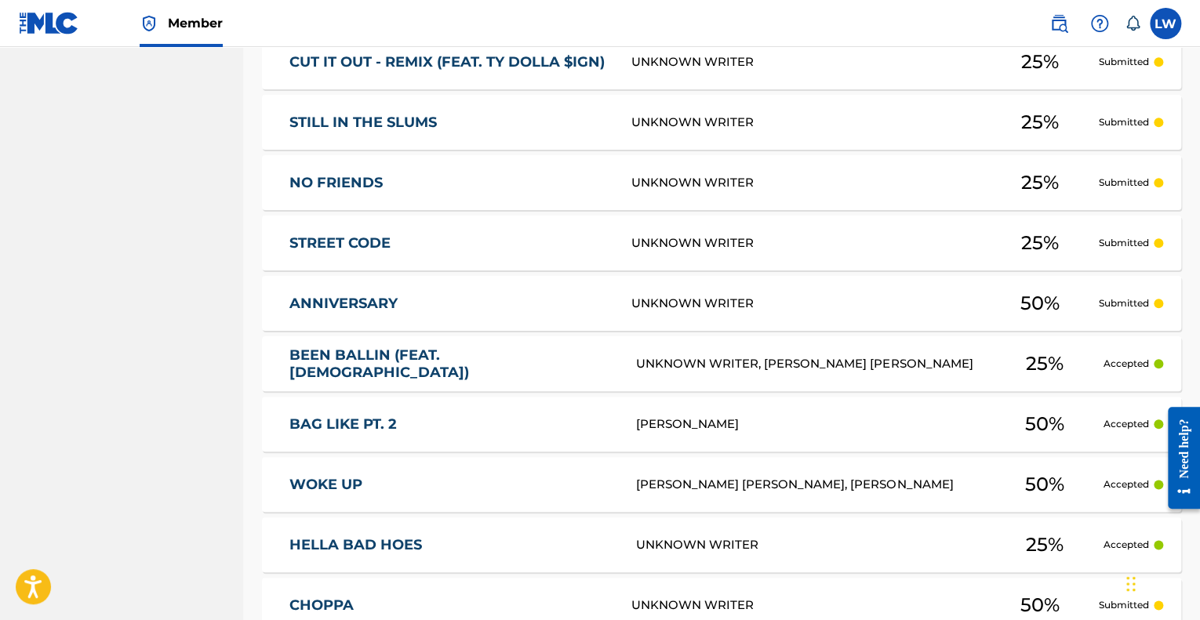
scroll to position [602, 0]
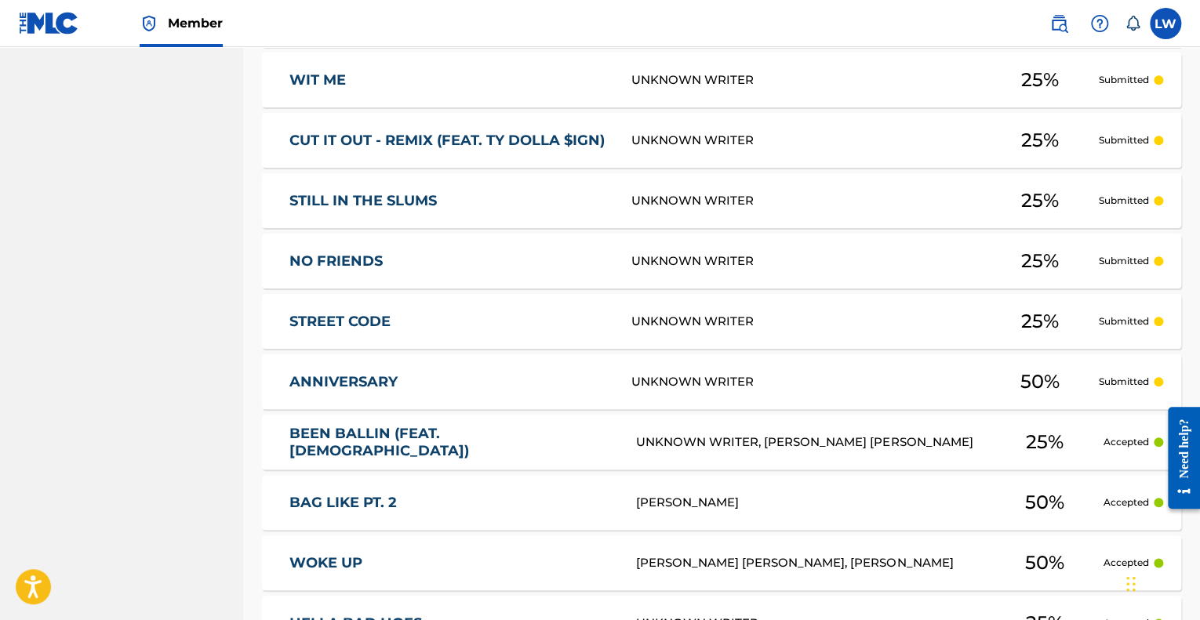
click at [394, 193] on link "STILL IN THE SLUMS" at bounding box center [449, 201] width 321 height 18
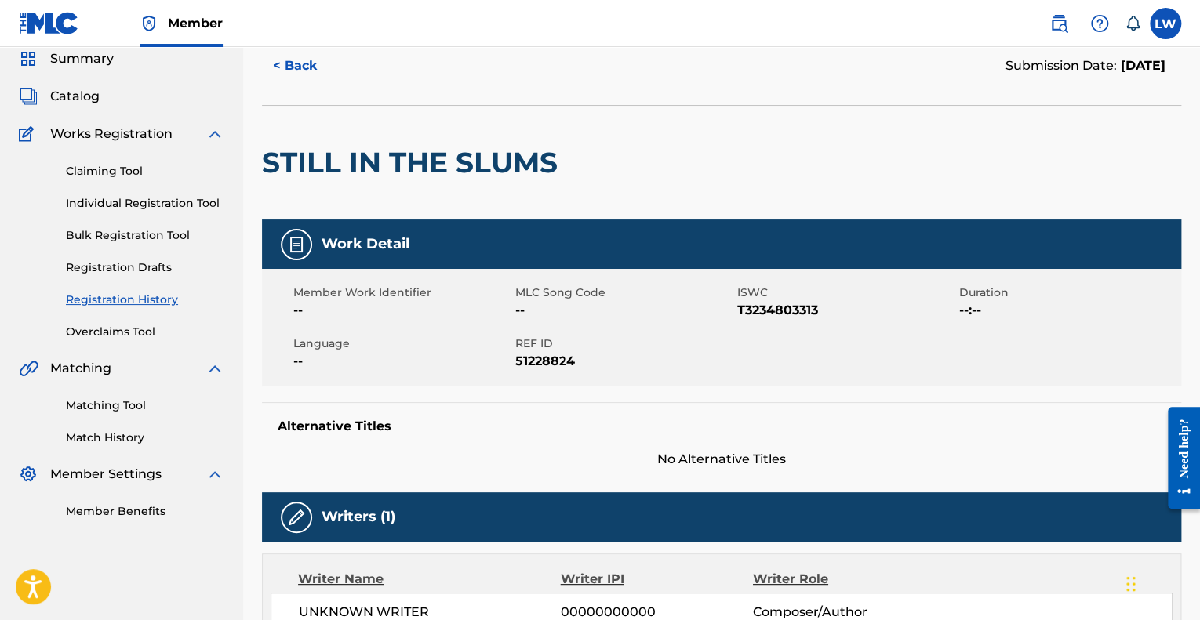
scroll to position [34, 0]
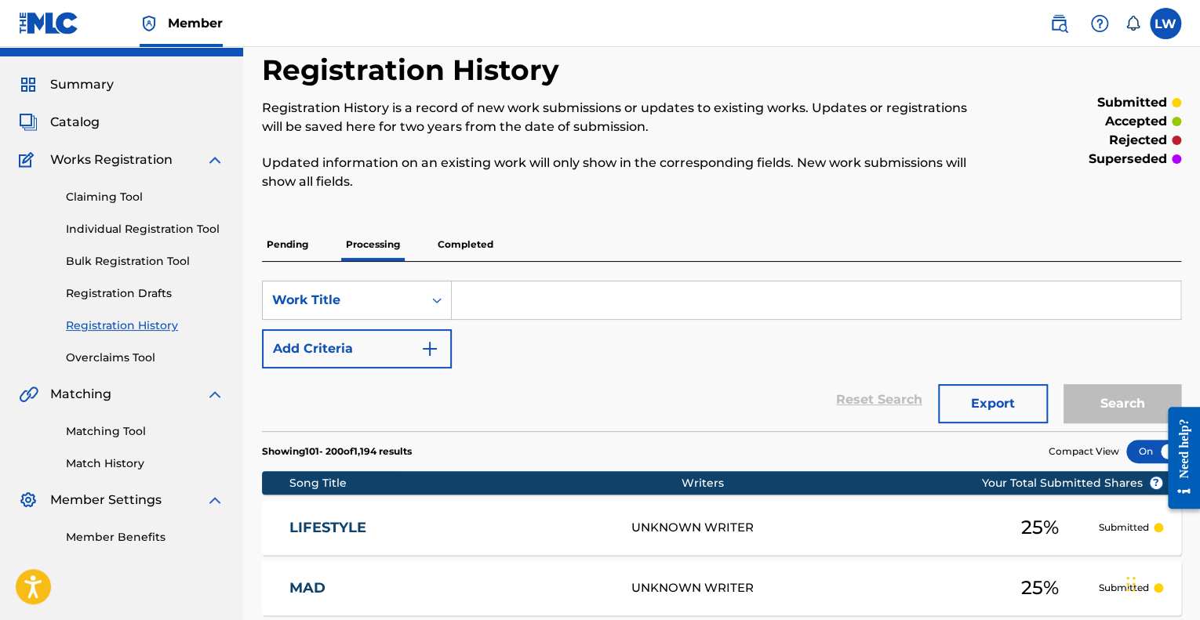
scroll to position [53, 0]
